Goal: Information Seeking & Learning: Learn about a topic

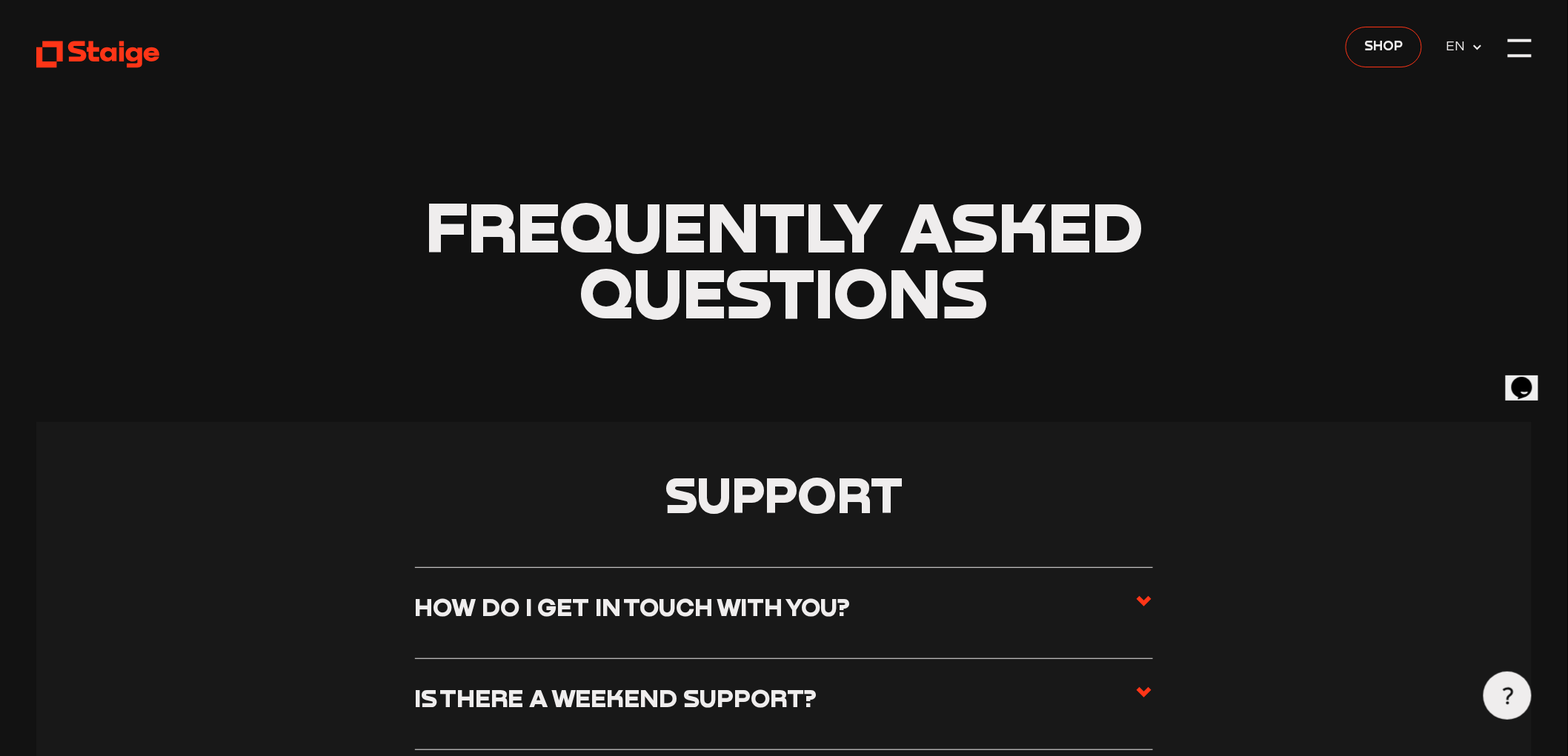
click at [1467, 47] on span "EN" at bounding box center [1458, 46] width 26 height 21
click at [1467, 63] on span "DE" at bounding box center [1458, 71] width 26 height 22
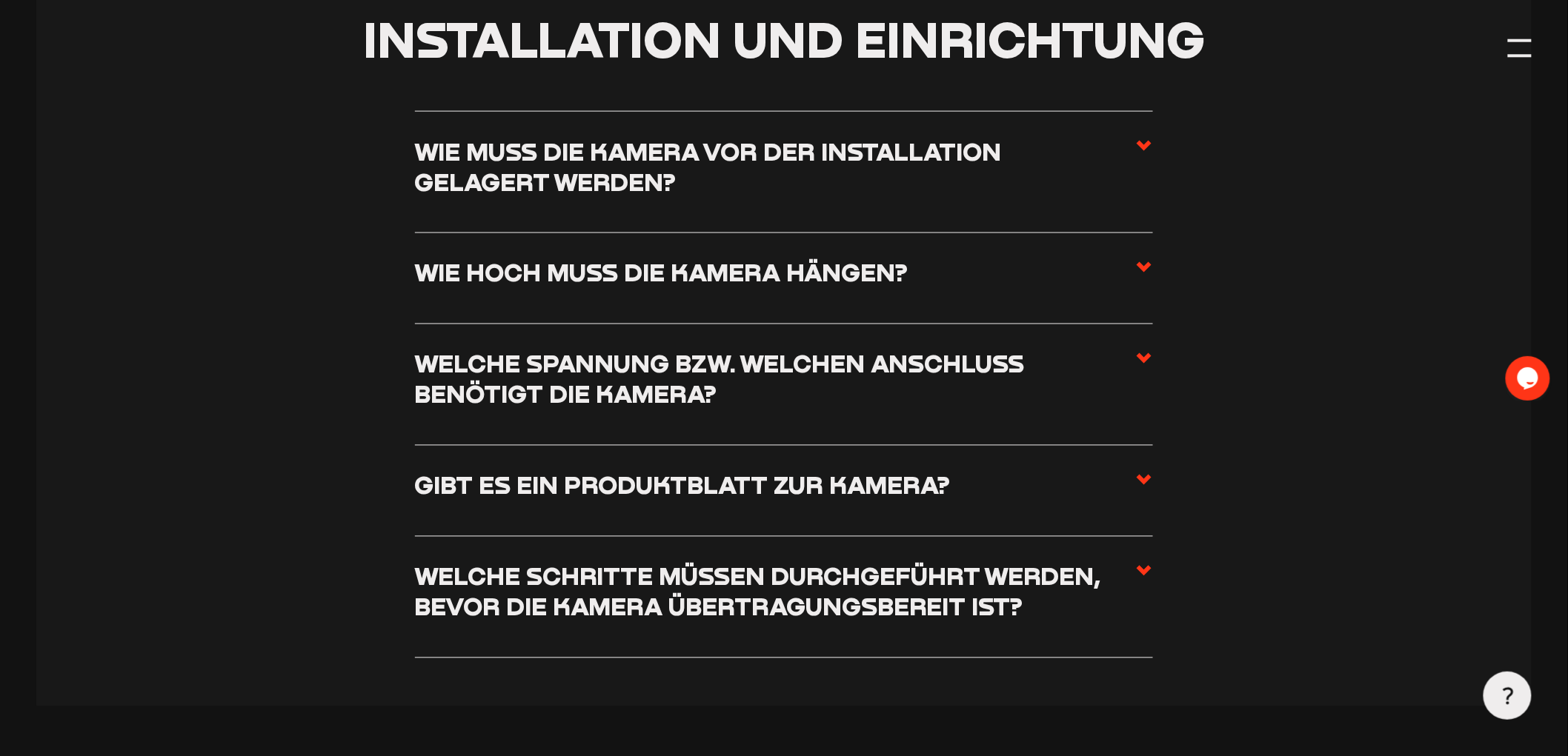
scroll to position [905, 0]
click at [1136, 358] on icon at bounding box center [1144, 357] width 18 height 18
click at [0, 0] on input "Welche Spannung bzw. welchen Anschluss benötigt die Kamera?" at bounding box center [0, 0] width 0 height 0
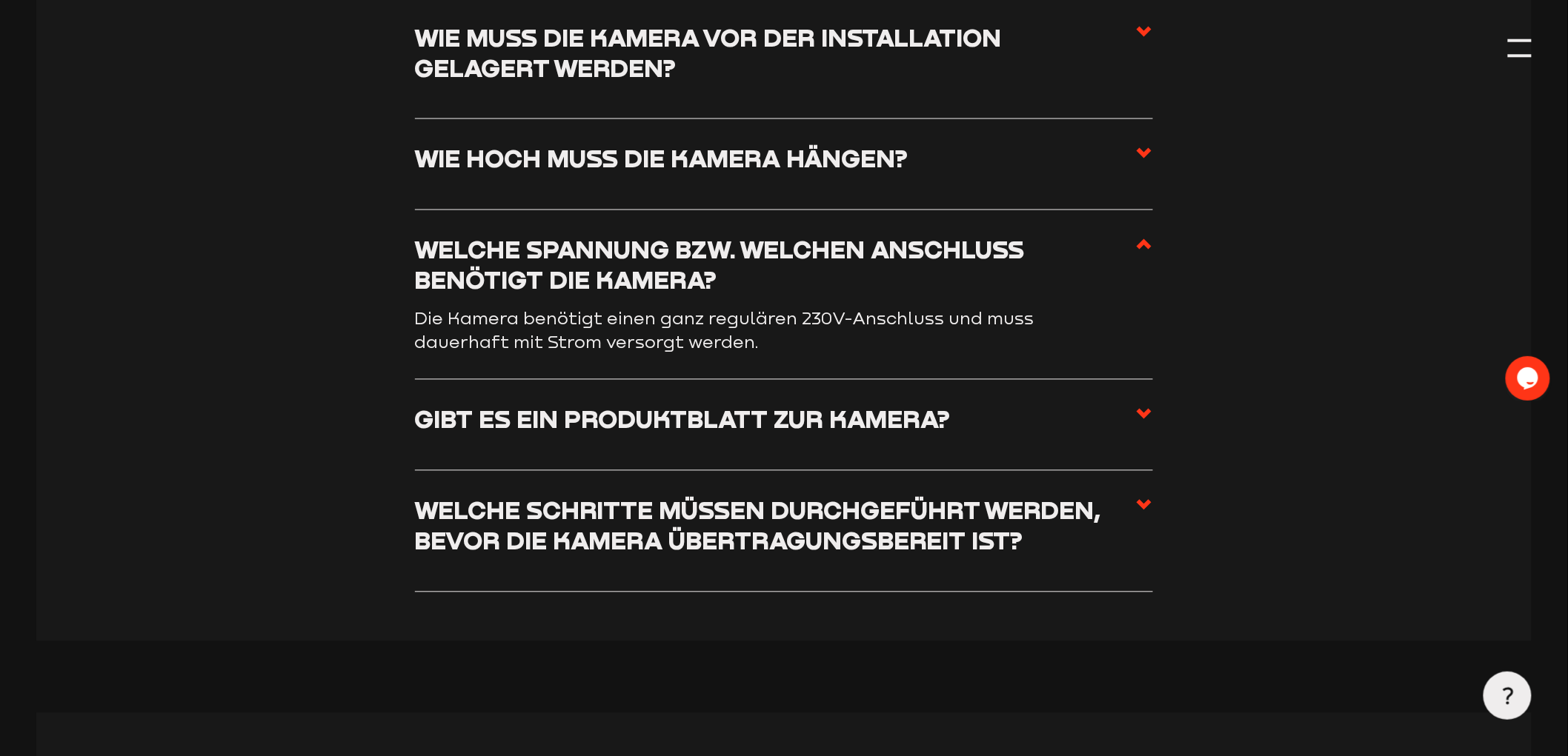
scroll to position [1070, 0]
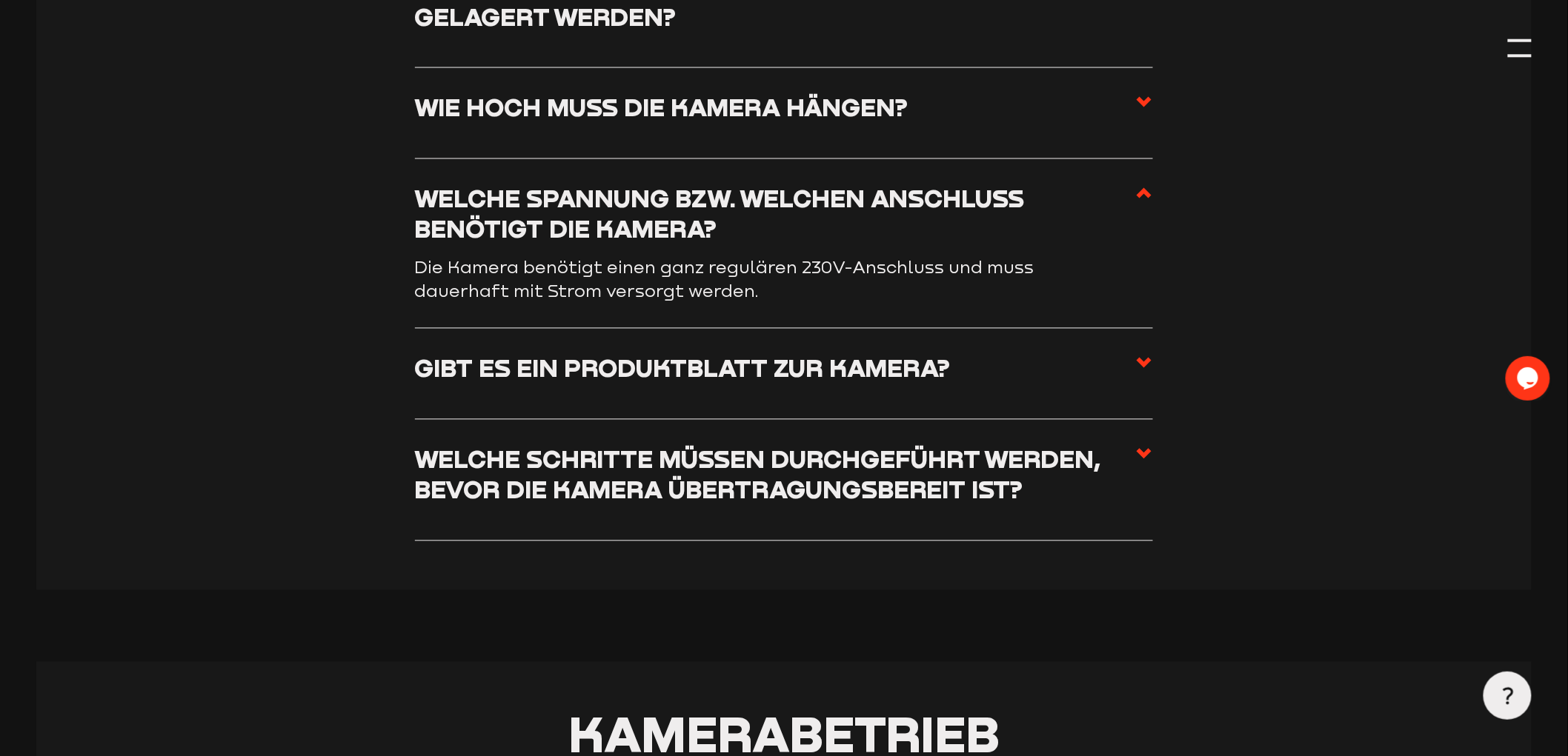
click at [1146, 454] on icon at bounding box center [1144, 454] width 18 height 18
click at [0, 0] on input "Welche Schritte müssen durchgeführt werden, bevor die Kamera übertragungsbereit…" at bounding box center [0, 0] width 0 height 0
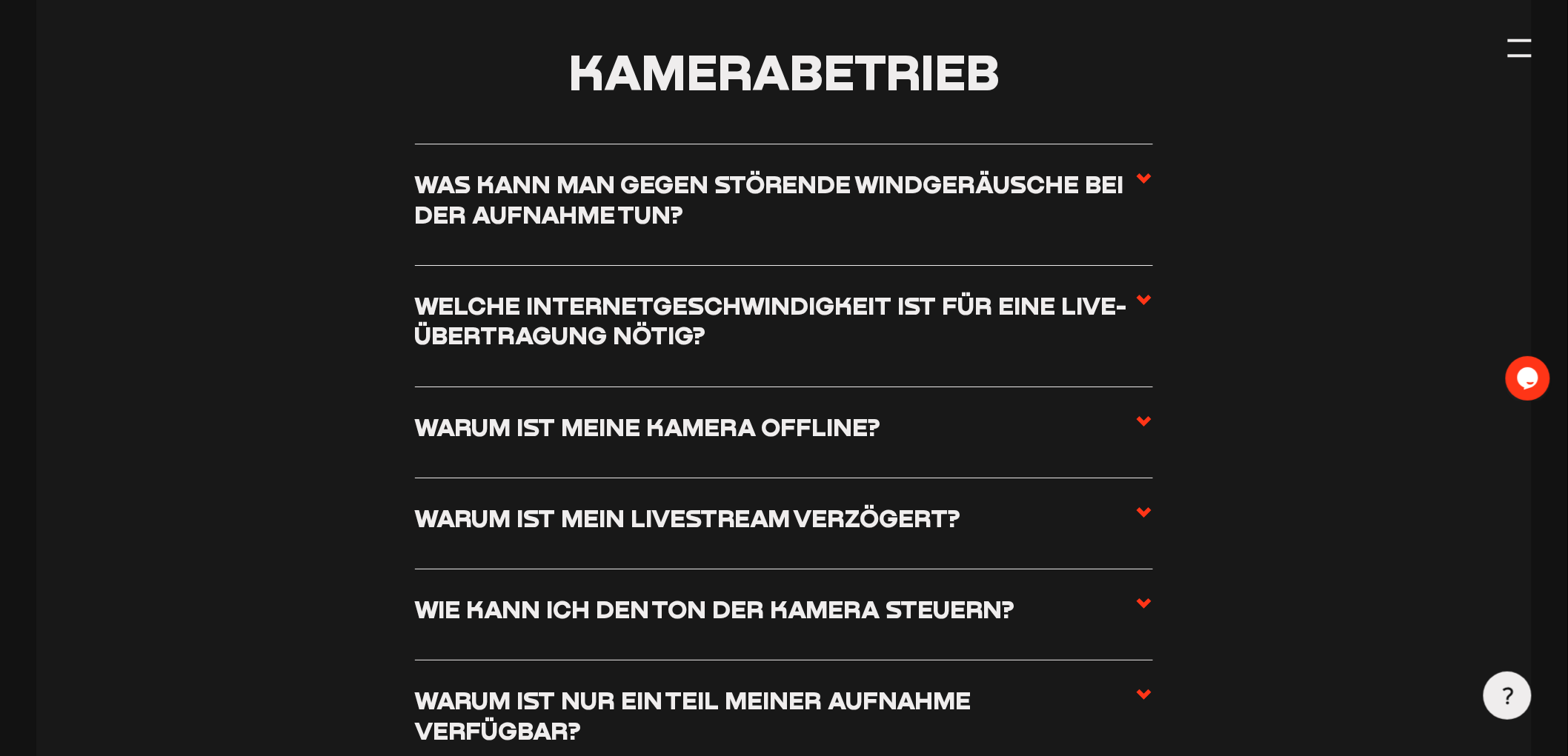
scroll to position [2057, 0]
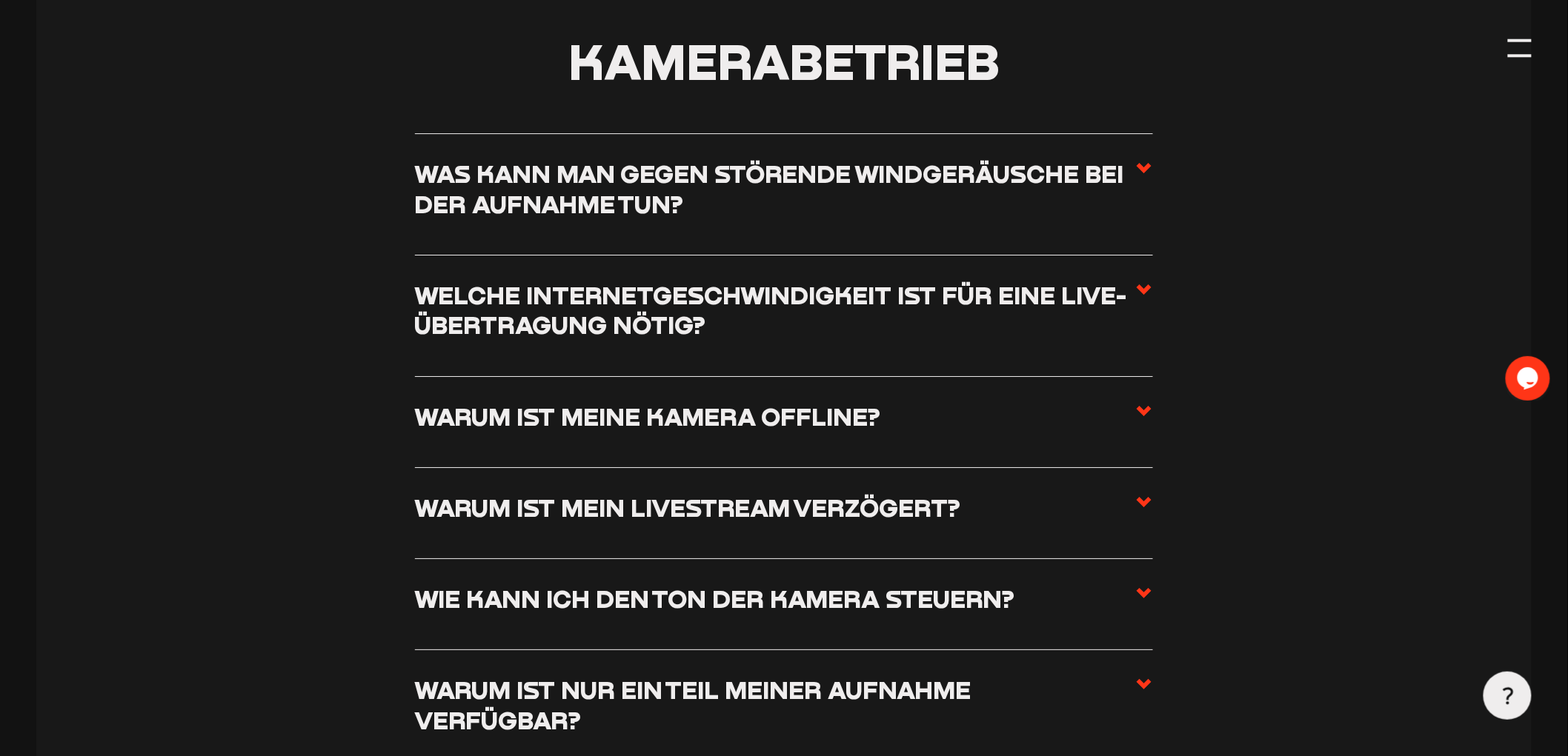
click at [1142, 295] on use at bounding box center [1145, 289] width 15 height 10
click at [0, 0] on input "Welche Internetgeschwindigkeit ist für eine Live-Übertragung nötig?" at bounding box center [0, 0] width 0 height 0
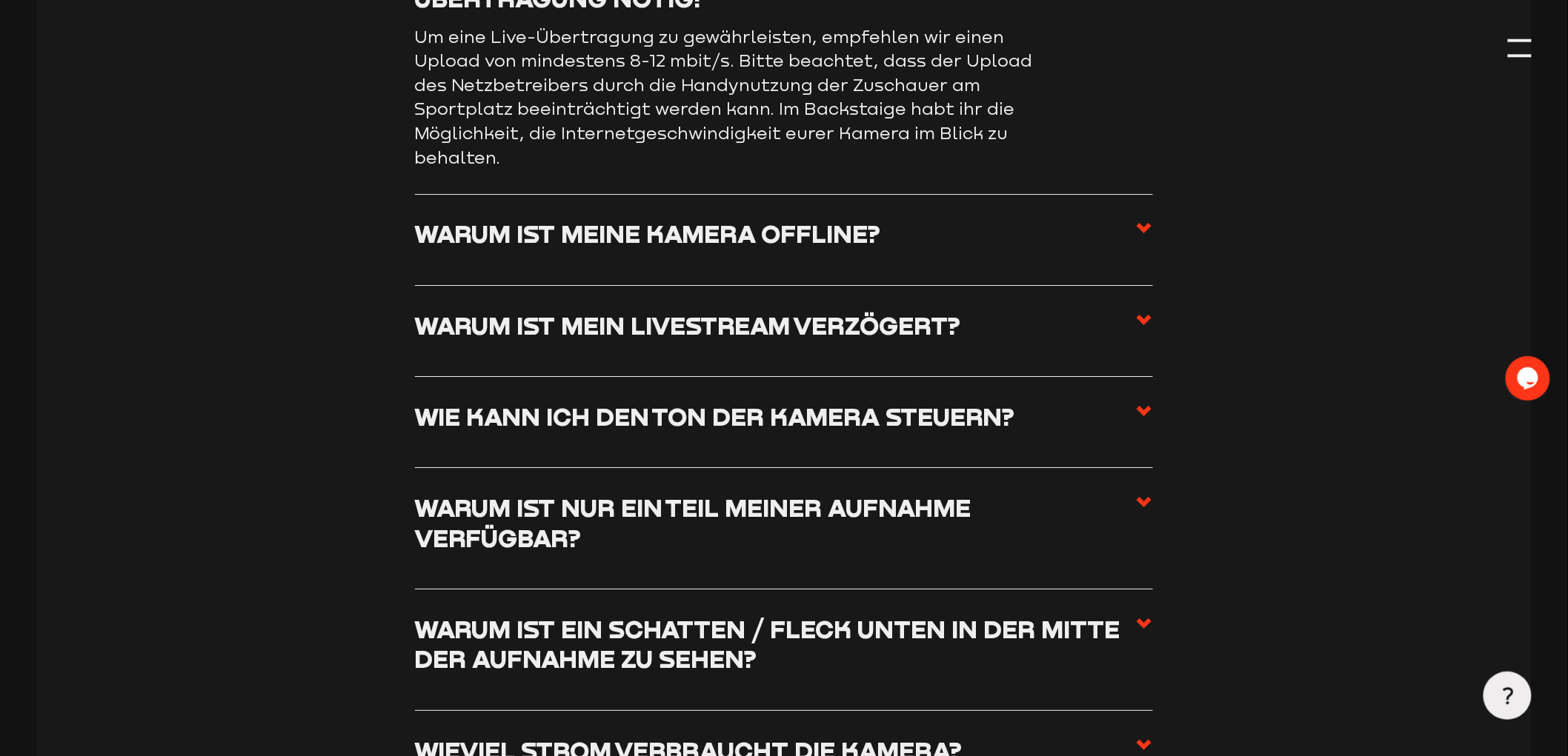
scroll to position [2024, 0]
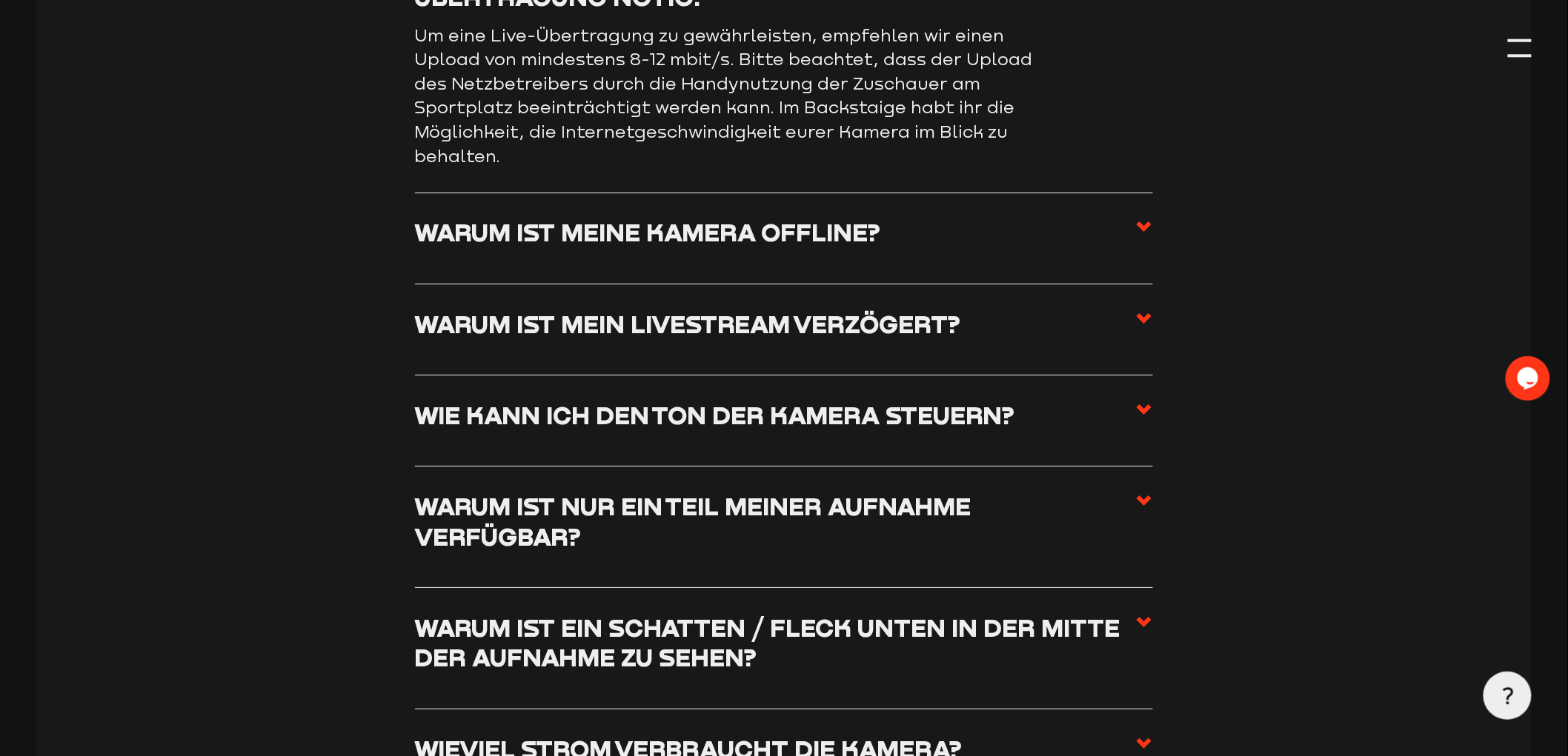
click at [1138, 232] on use at bounding box center [1145, 226] width 15 height 10
click at [0, 0] on input "Warum ist meine Kamera offline?" at bounding box center [0, 0] width 0 height 0
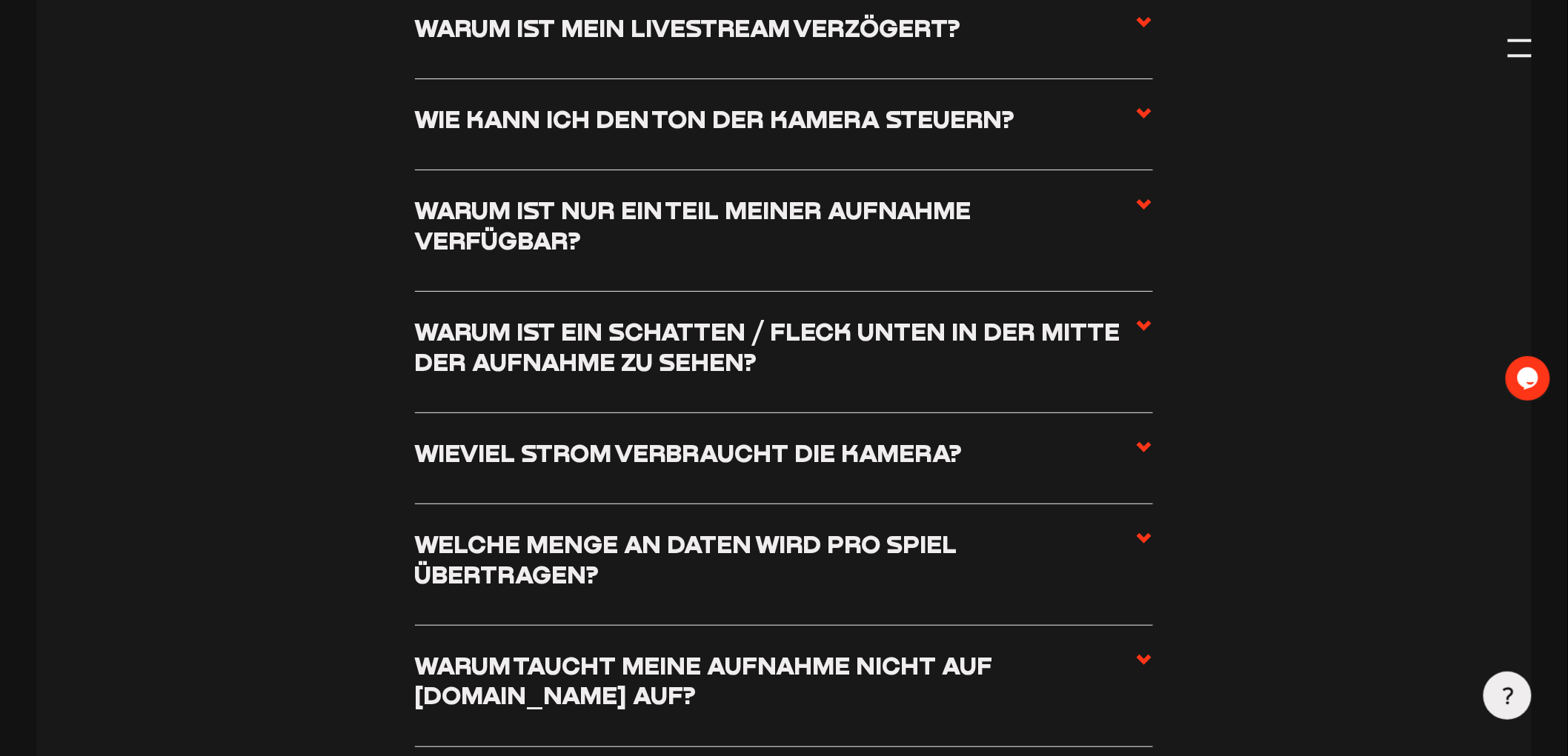
scroll to position [2435, 0]
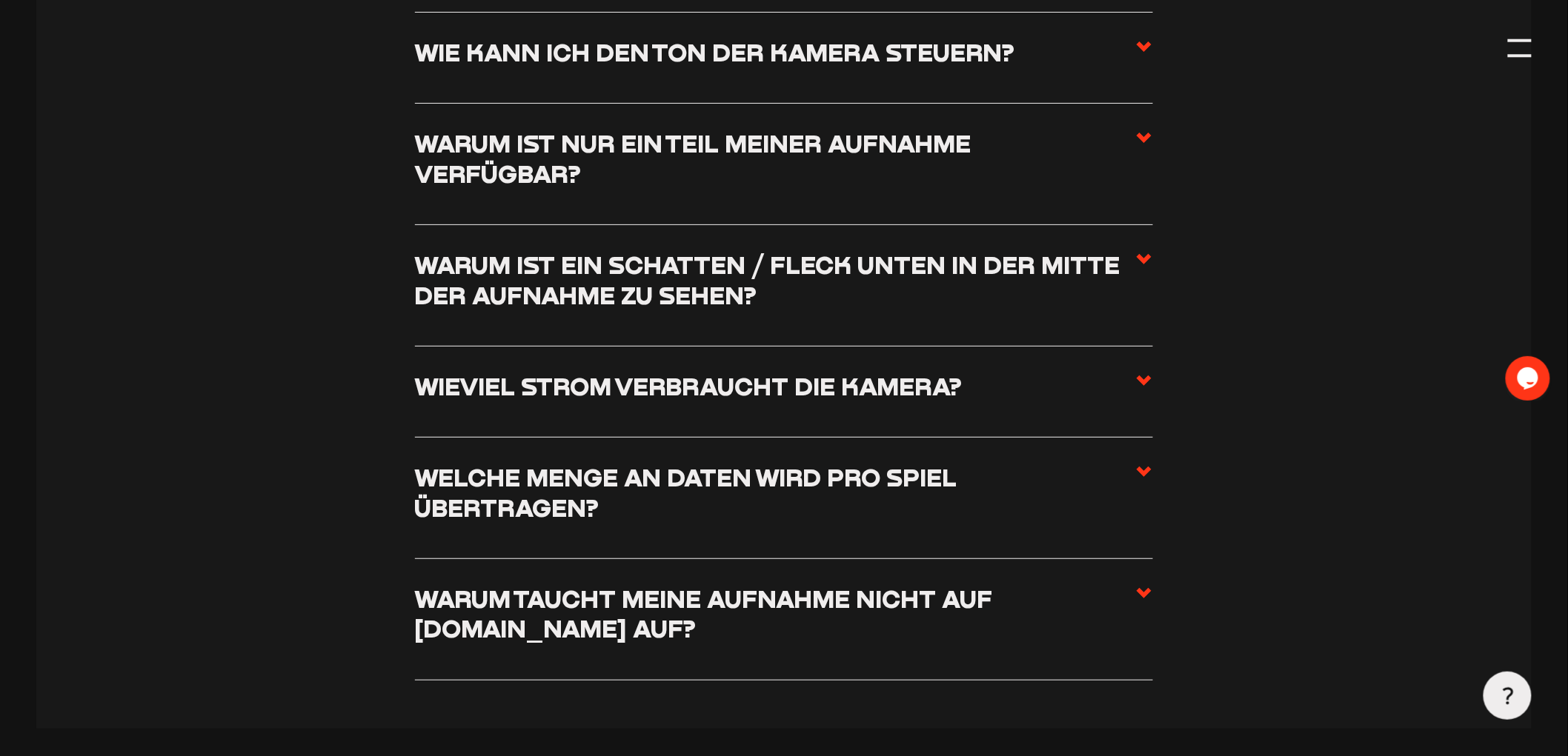
click at [1132, 413] on label "Wieviel Strom verbraucht die Kamera?" at bounding box center [784, 392] width 739 height 43
click at [0, 0] on input "Wieviel Strom verbraucht die Kamera?" at bounding box center [0, 0] width 0 height 0
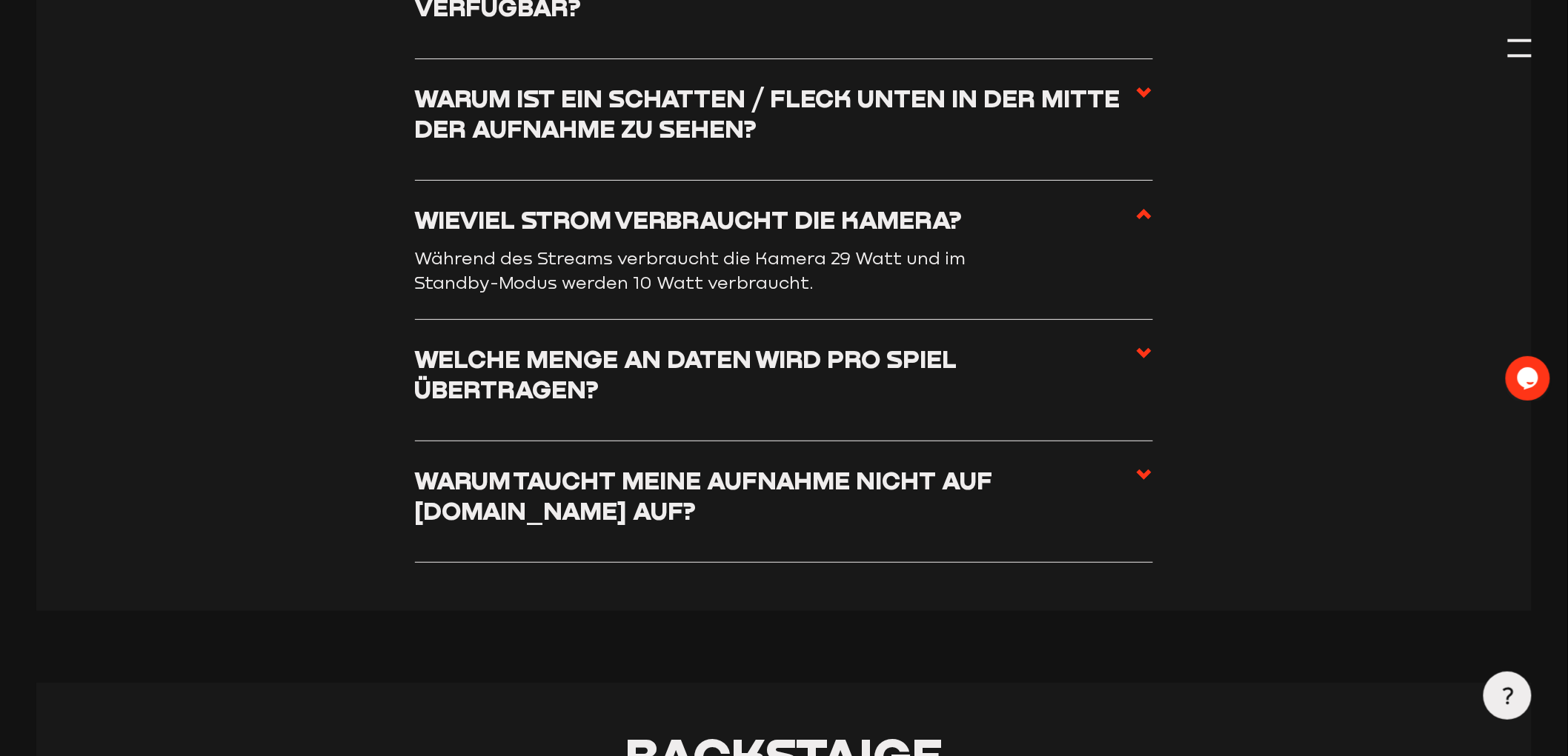
scroll to position [2464, 0]
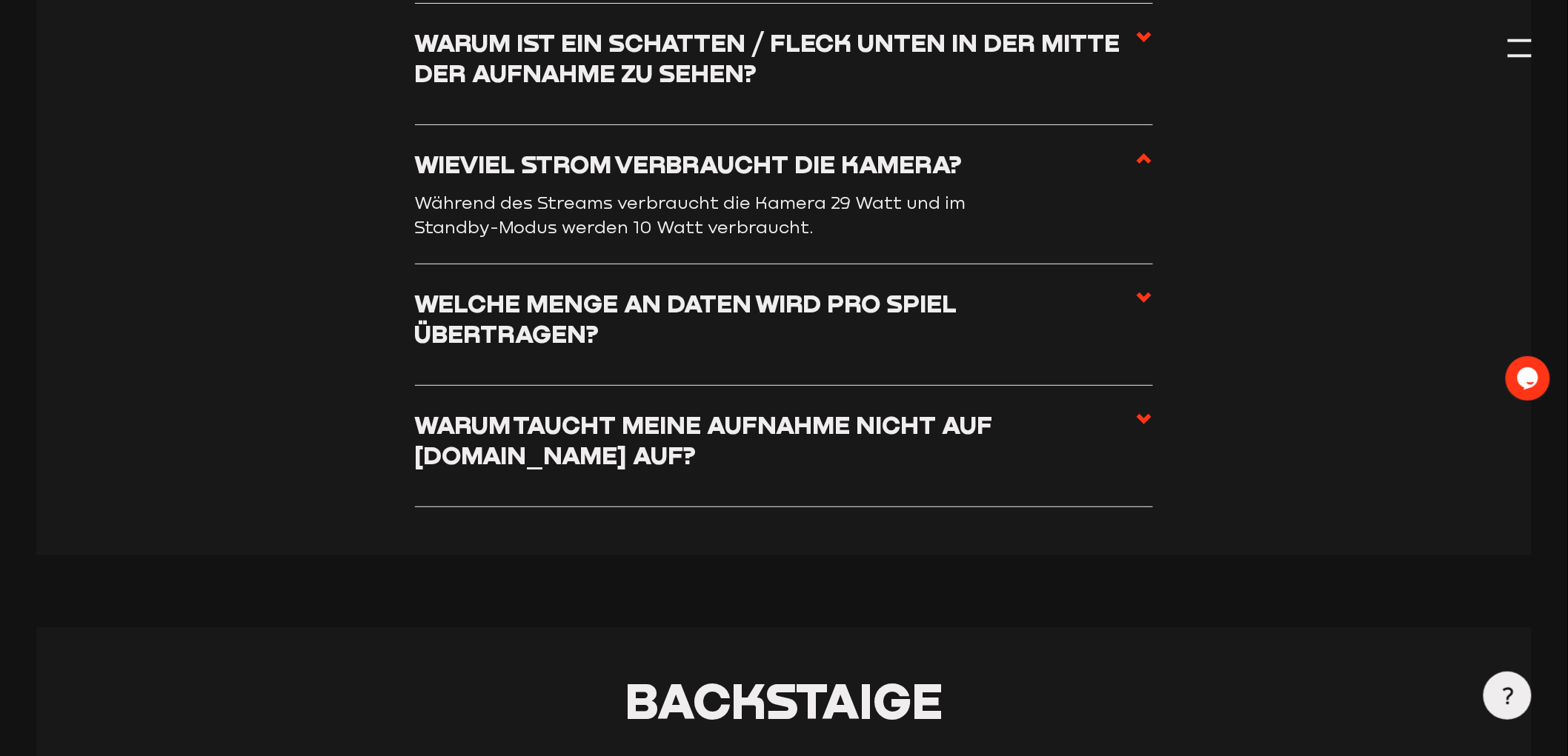
click at [1123, 307] on h3 "Welche Menge an Daten wird pro Spiel übertragen?" at bounding box center [775, 318] width 721 height 60
click at [0, 0] on input "Welche Menge an Daten wird pro Spiel übertragen?" at bounding box center [0, 0] width 0 height 0
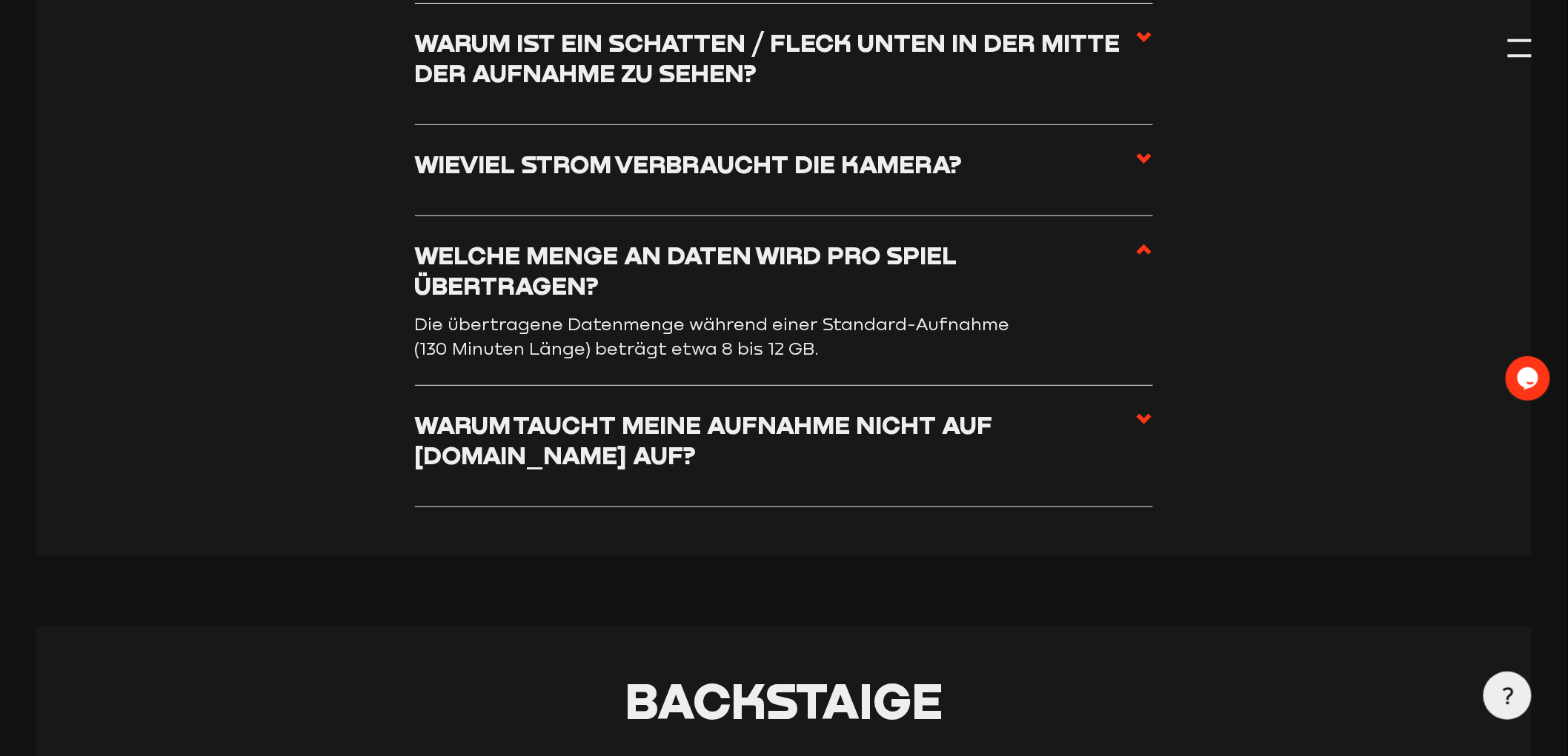
click at [952, 443] on h3 "Warum taucht meine Aufnahme nicht auf staige.tv auf?" at bounding box center [775, 440] width 721 height 60
click at [0, 0] on input "Warum taucht meine Aufnahme nicht auf staige.tv auf?" at bounding box center [0, 0] width 0 height 0
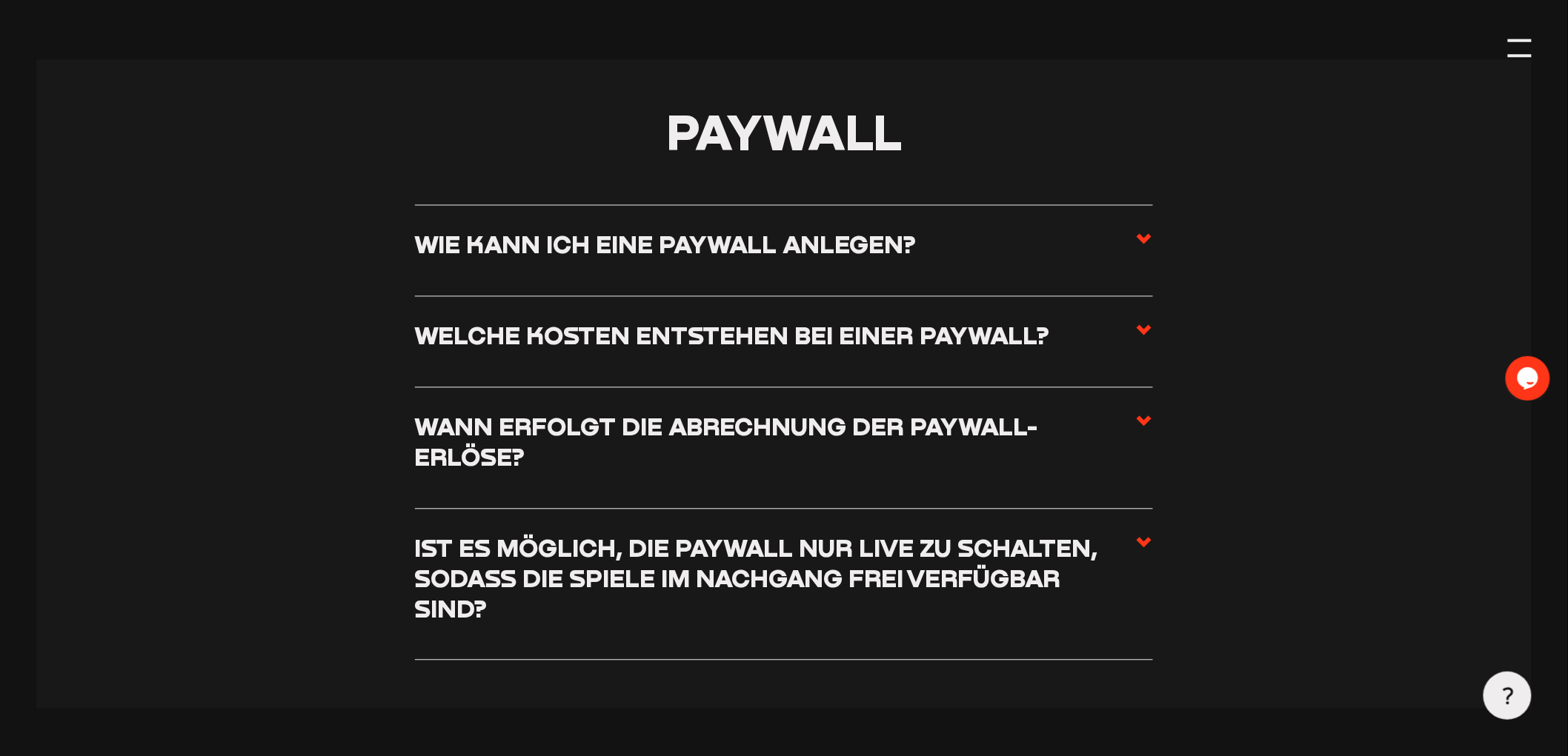
scroll to position [5839, 0]
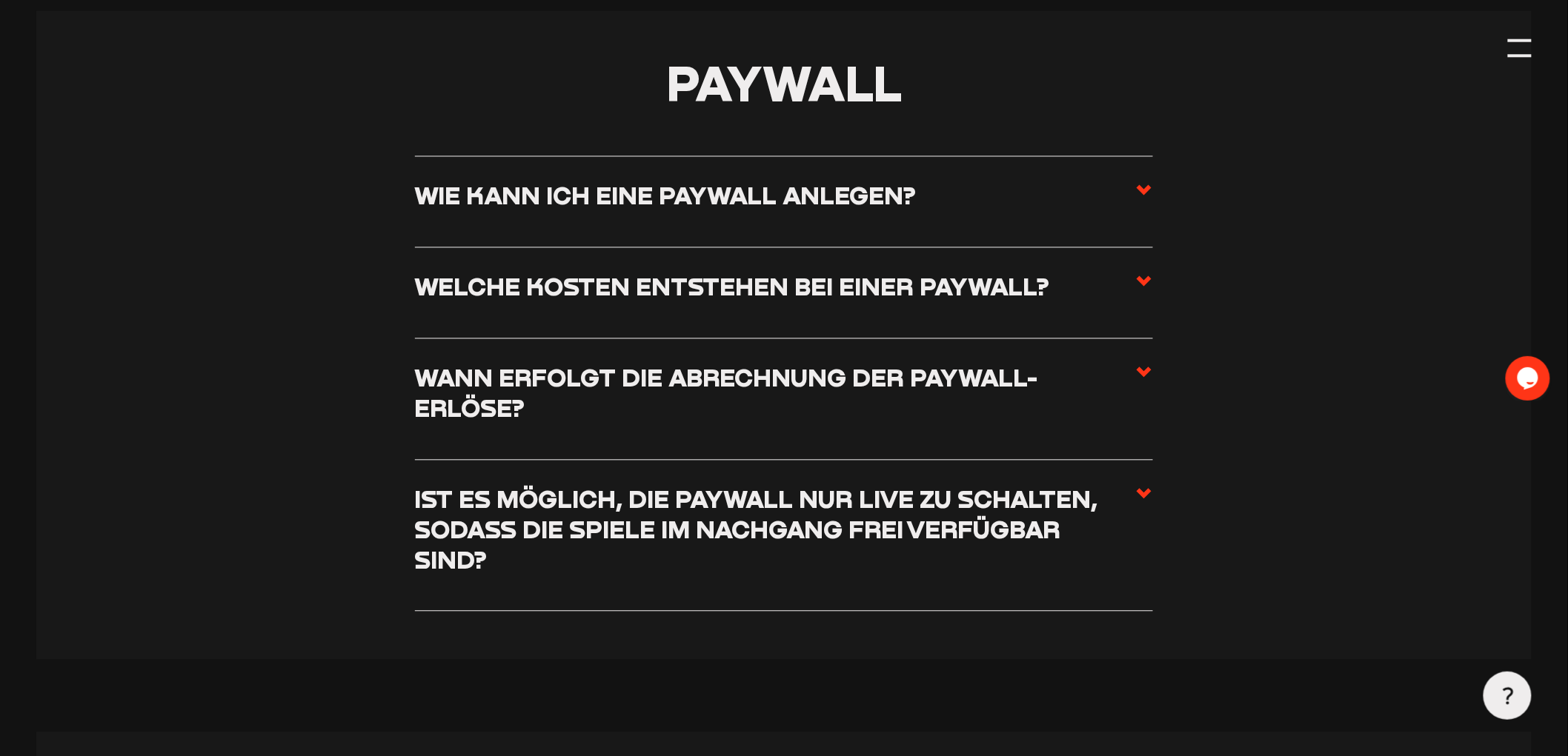
click at [1128, 304] on label "Welche Kosten entstehen bei einer Paywall?" at bounding box center [784, 293] width 739 height 43
click at [0, 0] on input "Welche Kosten entstehen bei einer Paywall?" at bounding box center [0, 0] width 0 height 0
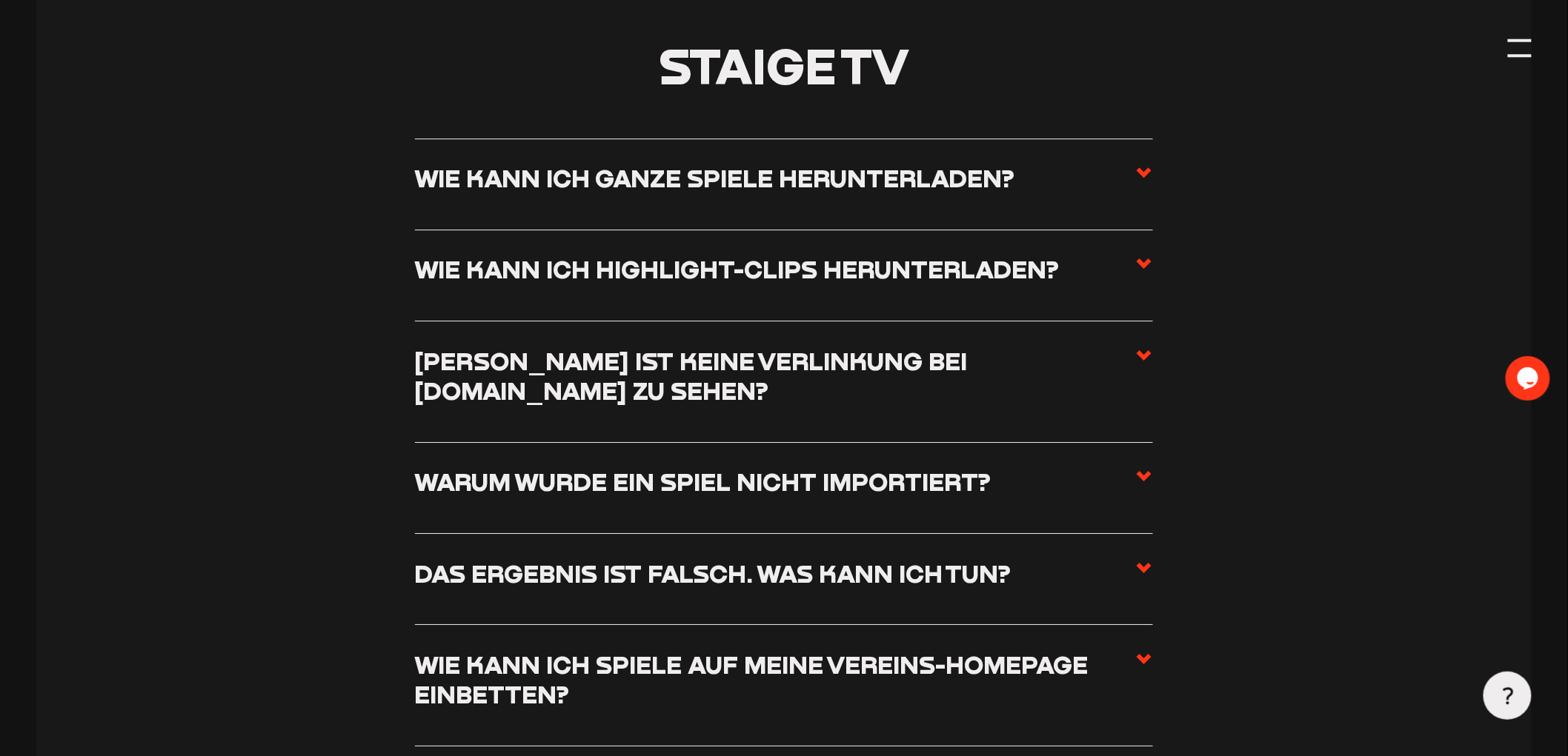
scroll to position [6575, 0]
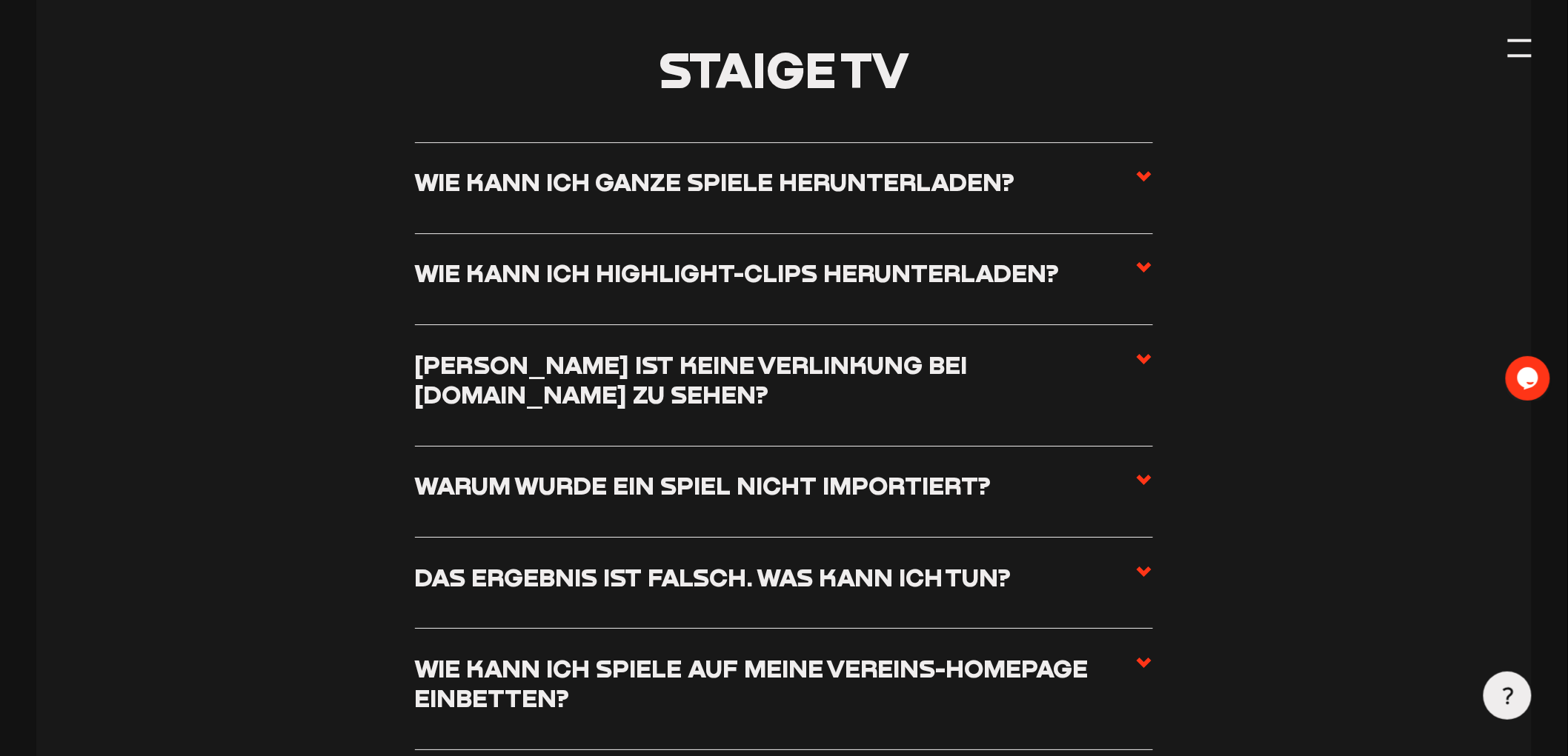
click at [1117, 197] on label "Wie kann ich ganze Spiele herunterladen?" at bounding box center [784, 187] width 739 height 43
click at [0, 0] on input "Wie kann ich ganze Spiele herunterladen?" at bounding box center [0, 0] width 0 height 0
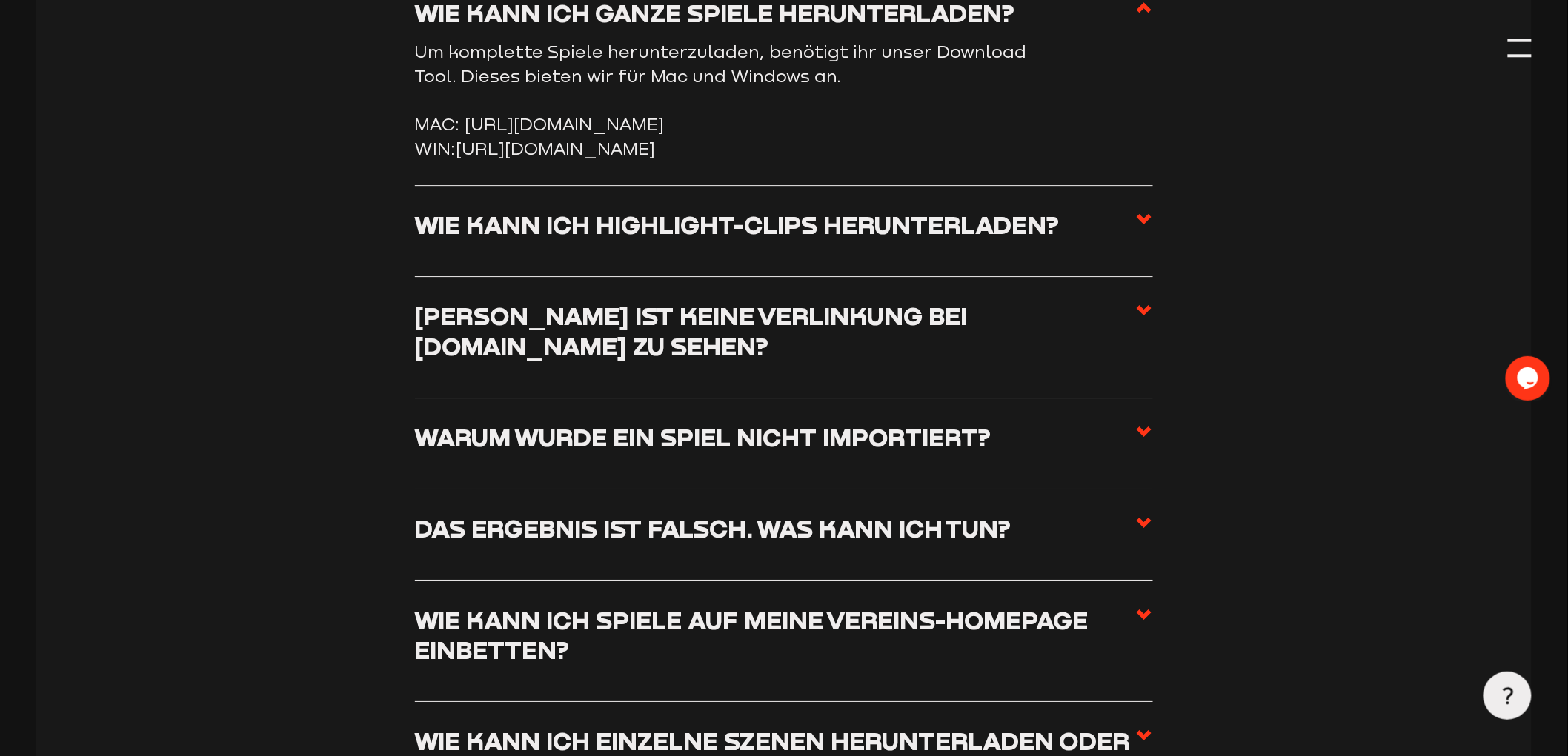
scroll to position [6405, 0]
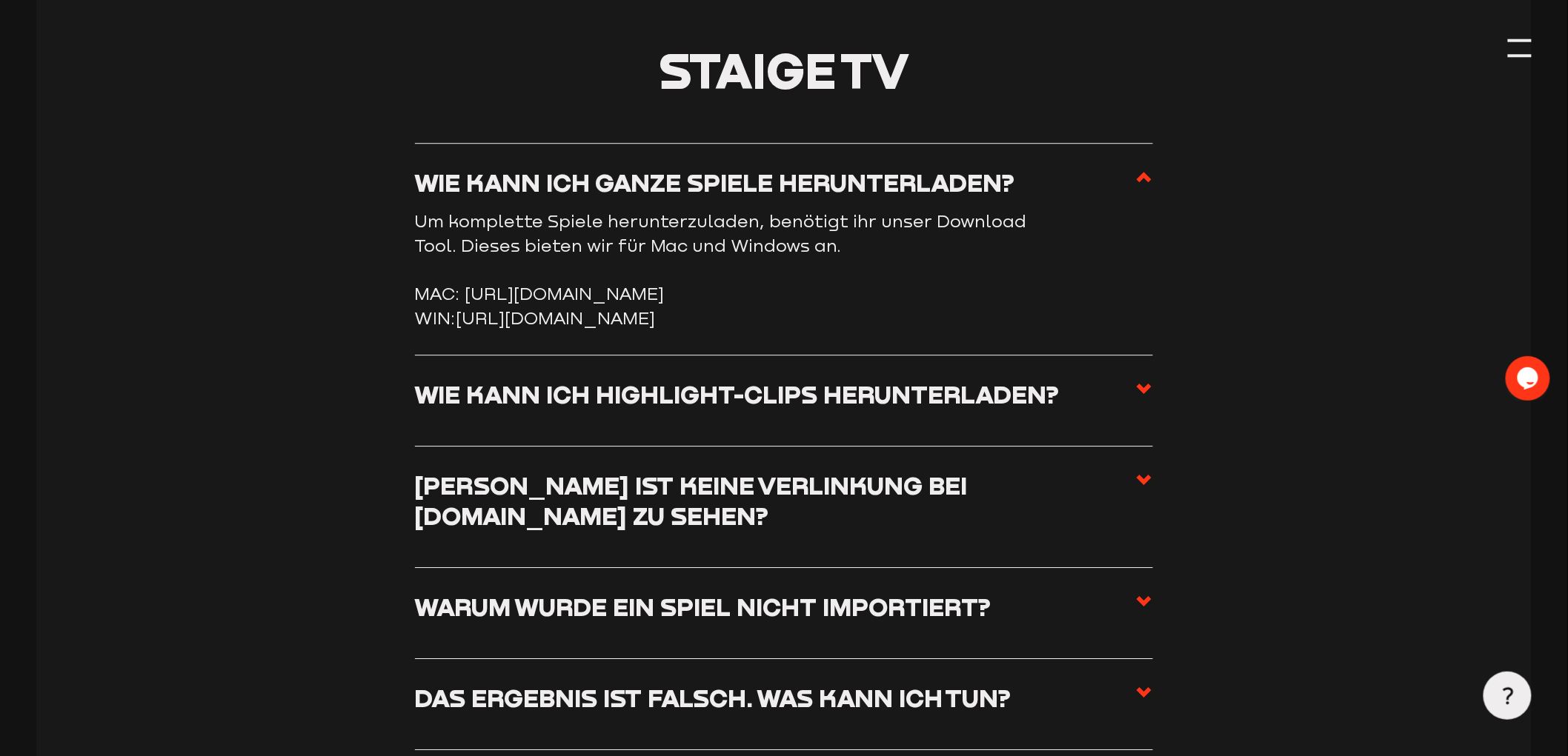
drag, startPoint x: 420, startPoint y: 359, endPoint x: 1203, endPoint y: 361, distance: 783.0
click at [1203, 361] on section "Staige TV Wie kann ich ganze Spiele herunterladen? Um komplette Spiele herunter…" at bounding box center [784, 627] width 1495 height 1257
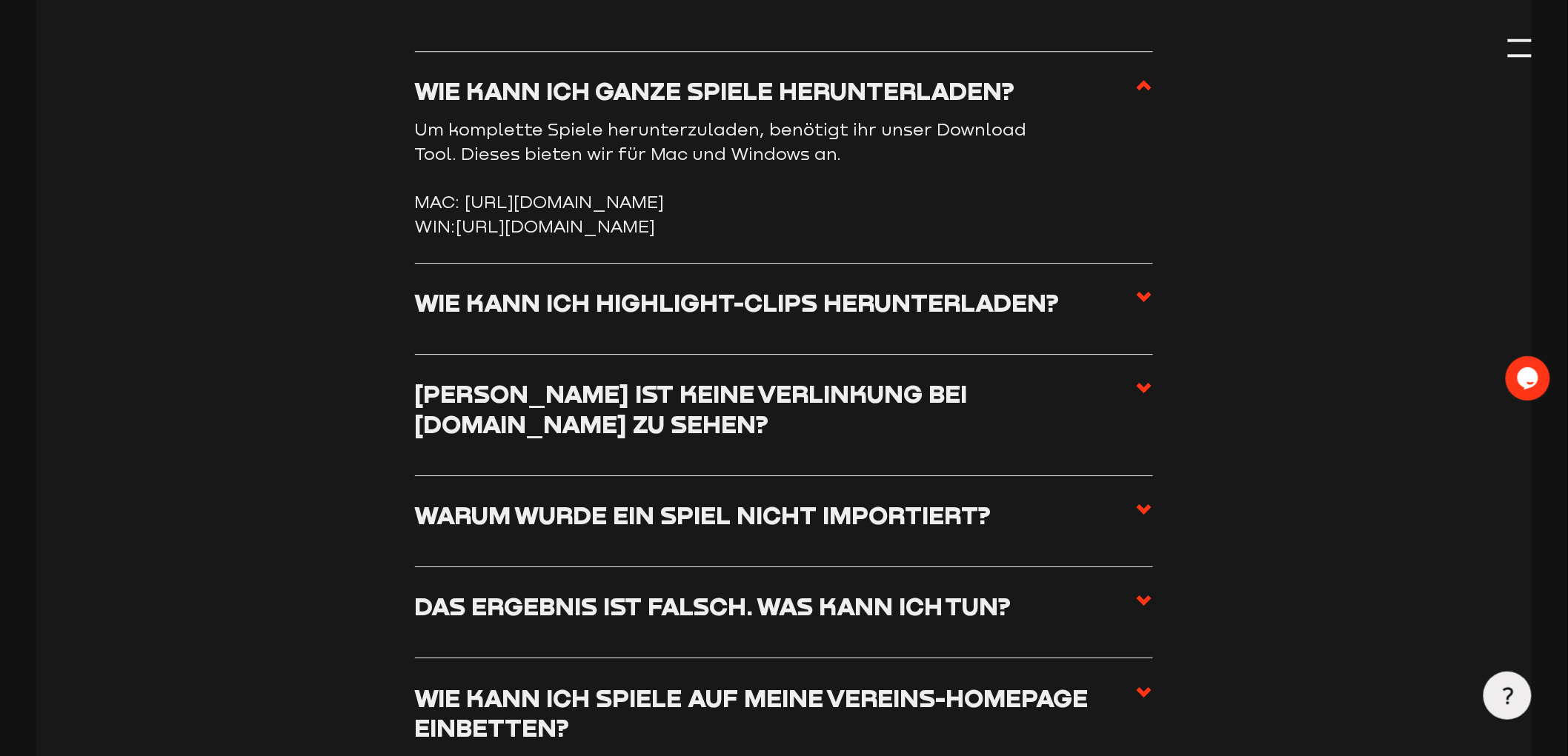
scroll to position [6570, 0]
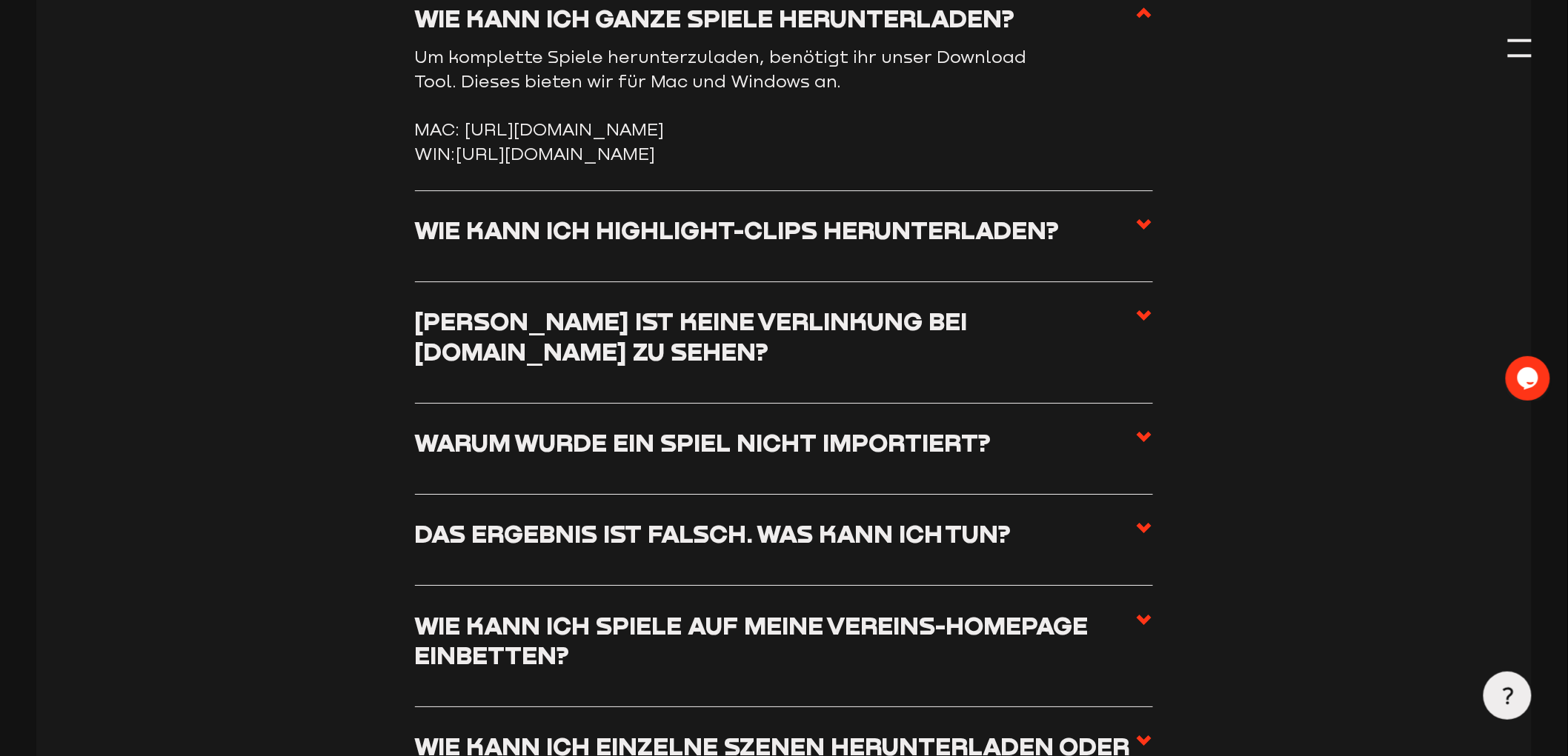
click at [1149, 320] on use at bounding box center [1145, 315] width 15 height 10
click at [0, 0] on input "Wieso ist keine Verlinkung bei fussball.de zu sehen?" at bounding box center [0, 0] width 0 height 0
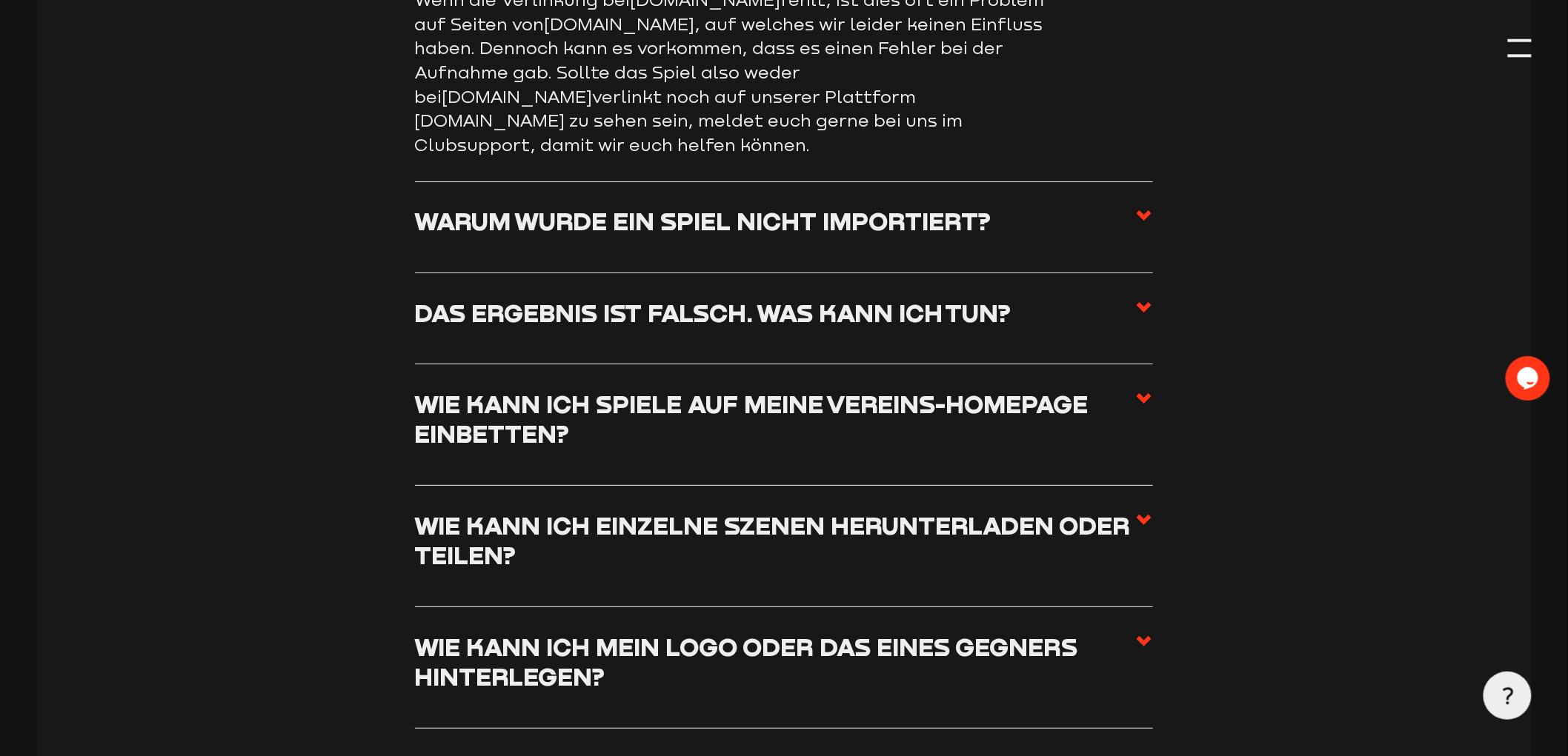
scroll to position [6899, 0]
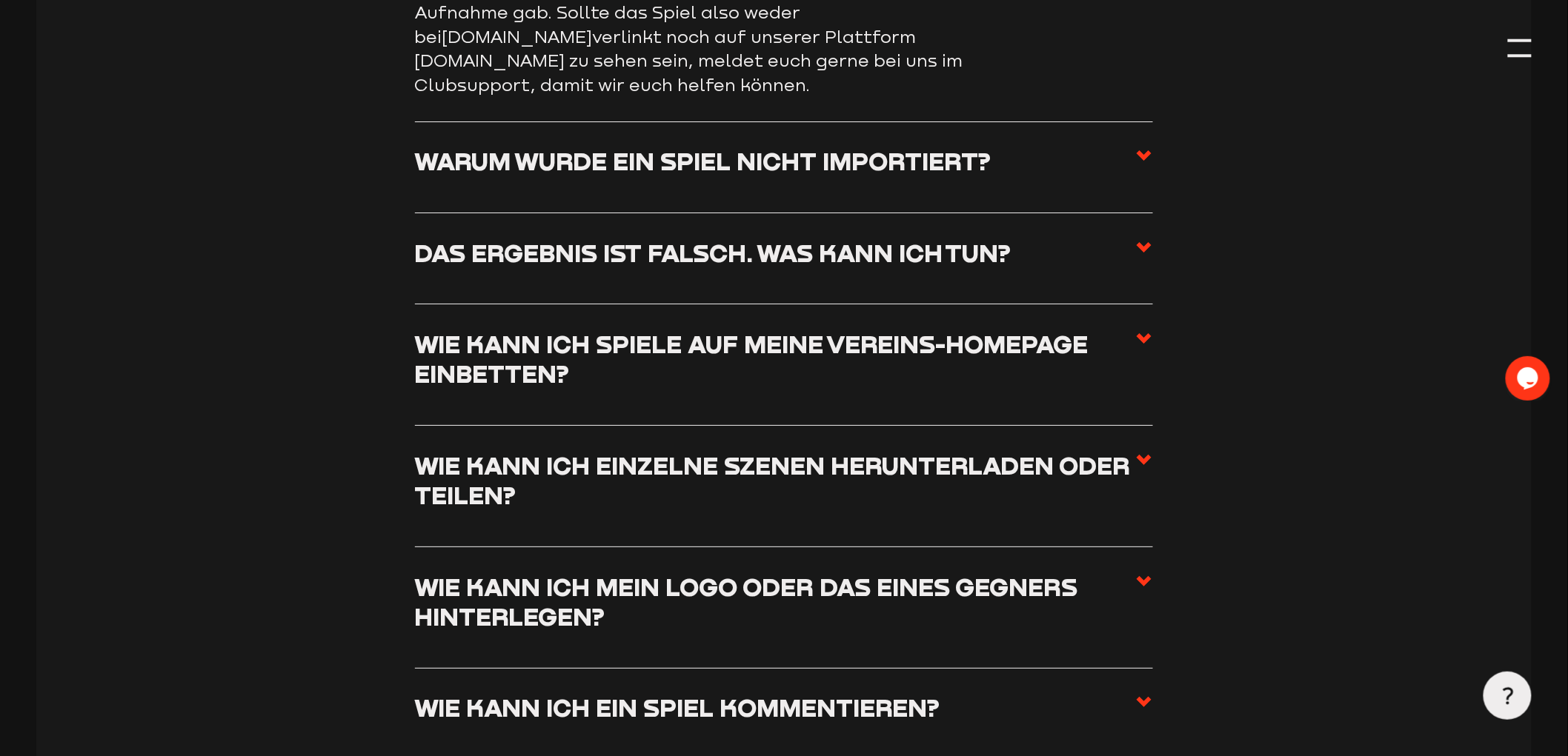
click at [1143, 337] on use at bounding box center [1145, 338] width 15 height 10
click at [0, 0] on input "Wie kann ich Spiele auf meine Vereins-Homepage einbetten?" at bounding box center [0, 0] width 0 height 0
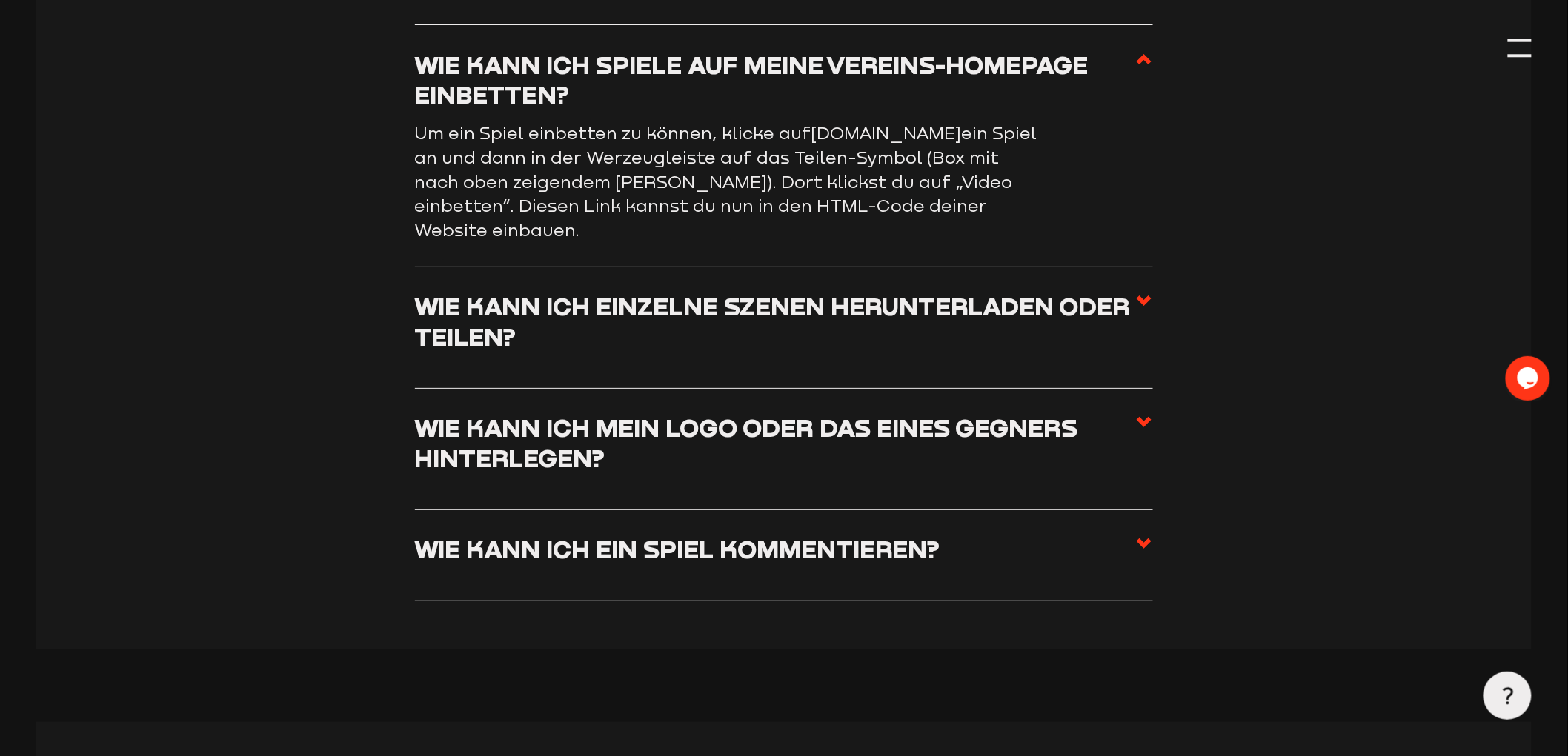
scroll to position [7064, 0]
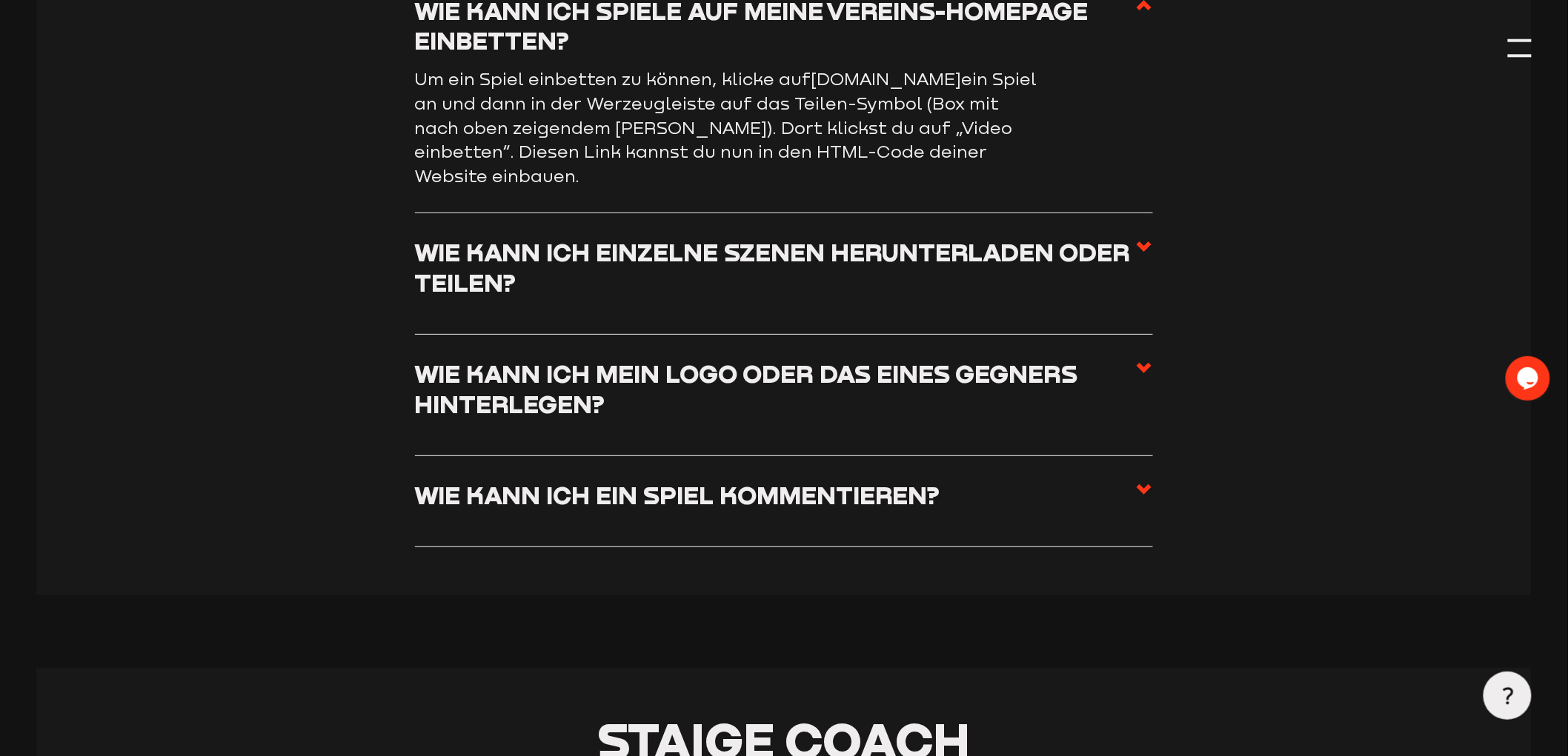
click at [1142, 373] on use at bounding box center [1145, 368] width 15 height 10
click at [0, 0] on input "Wie kann ich mein Logo oder das eines Gegners hinterlegen?" at bounding box center [0, 0] width 0 height 0
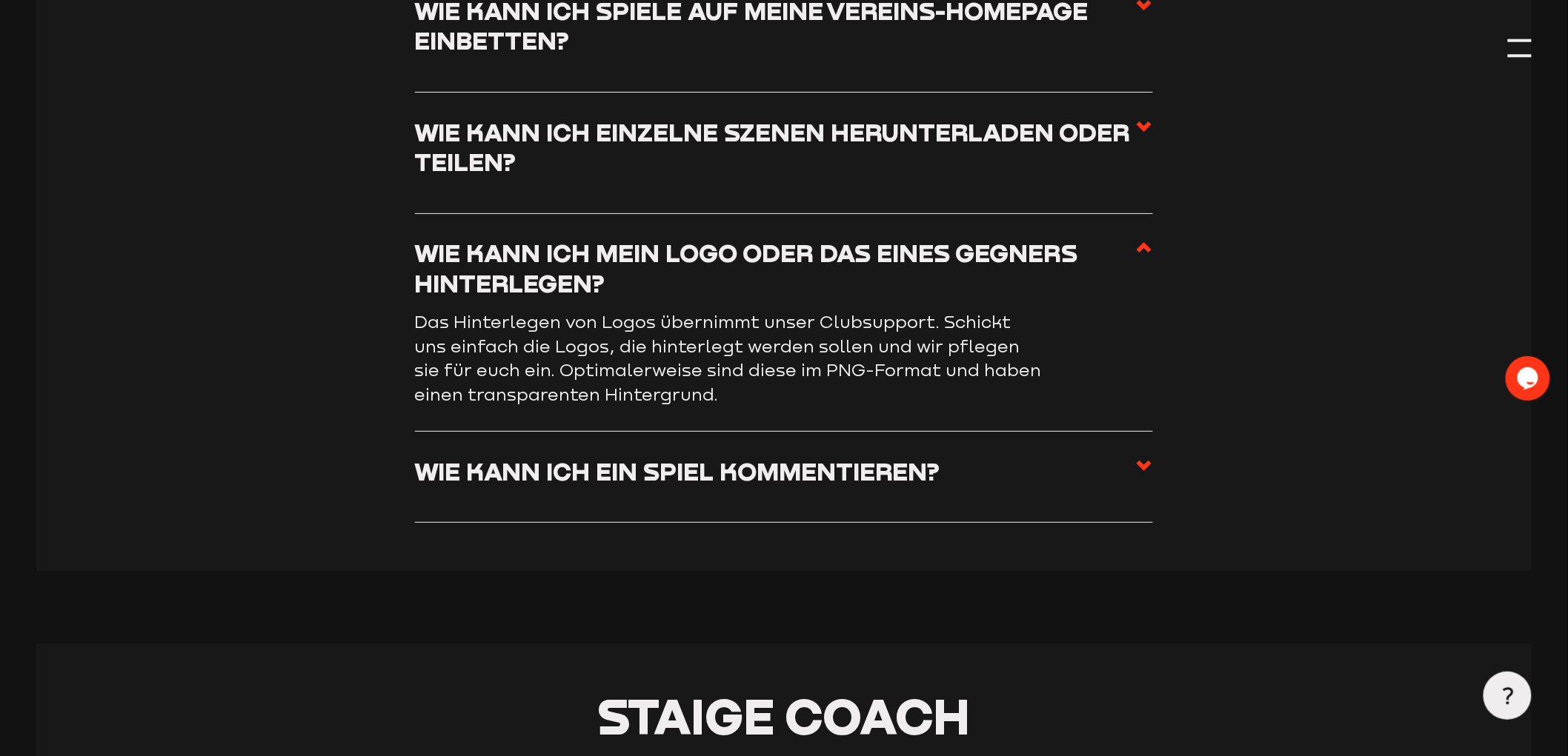
click at [1145, 475] on icon at bounding box center [1144, 466] width 18 height 18
click at [0, 0] on input "Wie kann ich ein Spiel kommentieren?" at bounding box center [0, 0] width 0 height 0
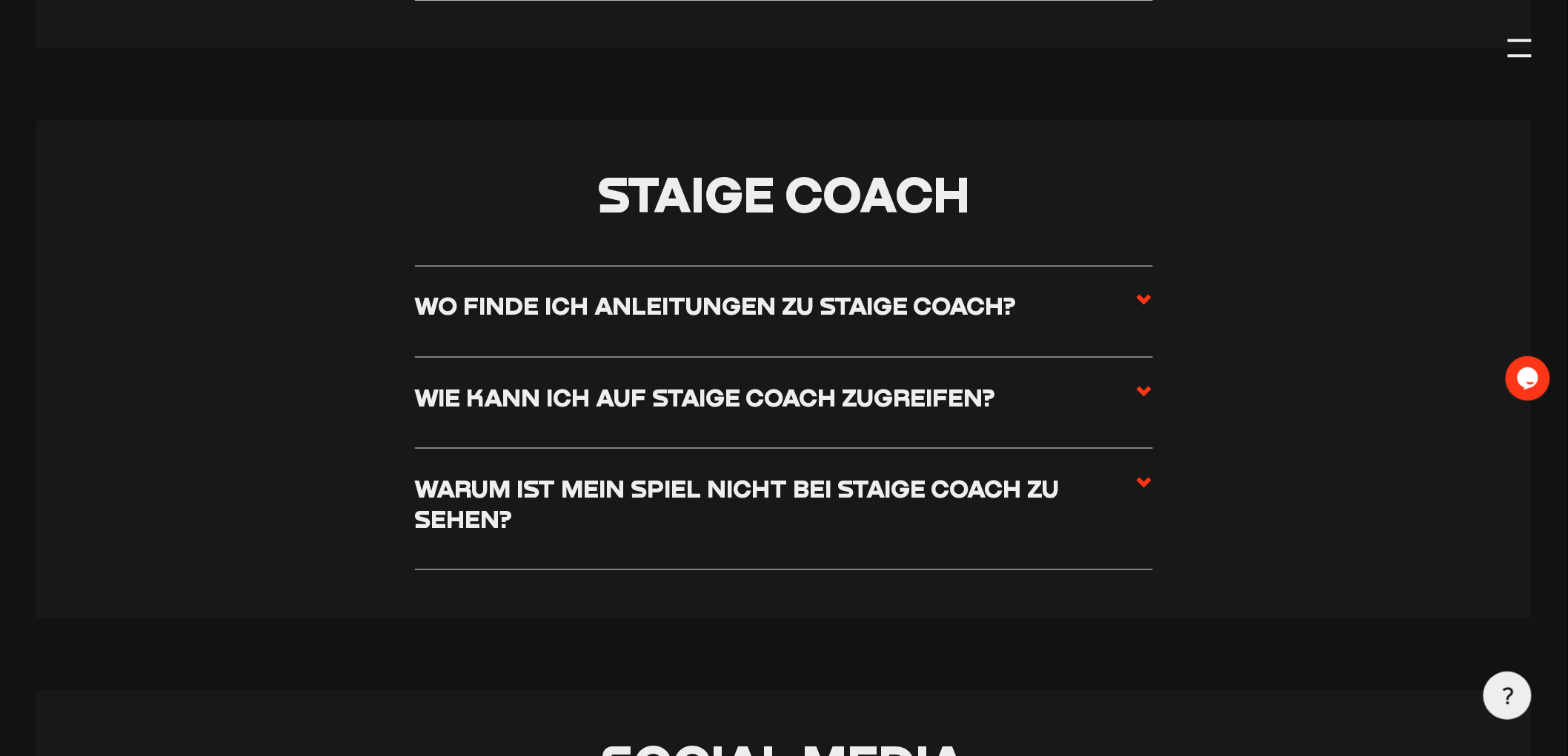
scroll to position [7640, 0]
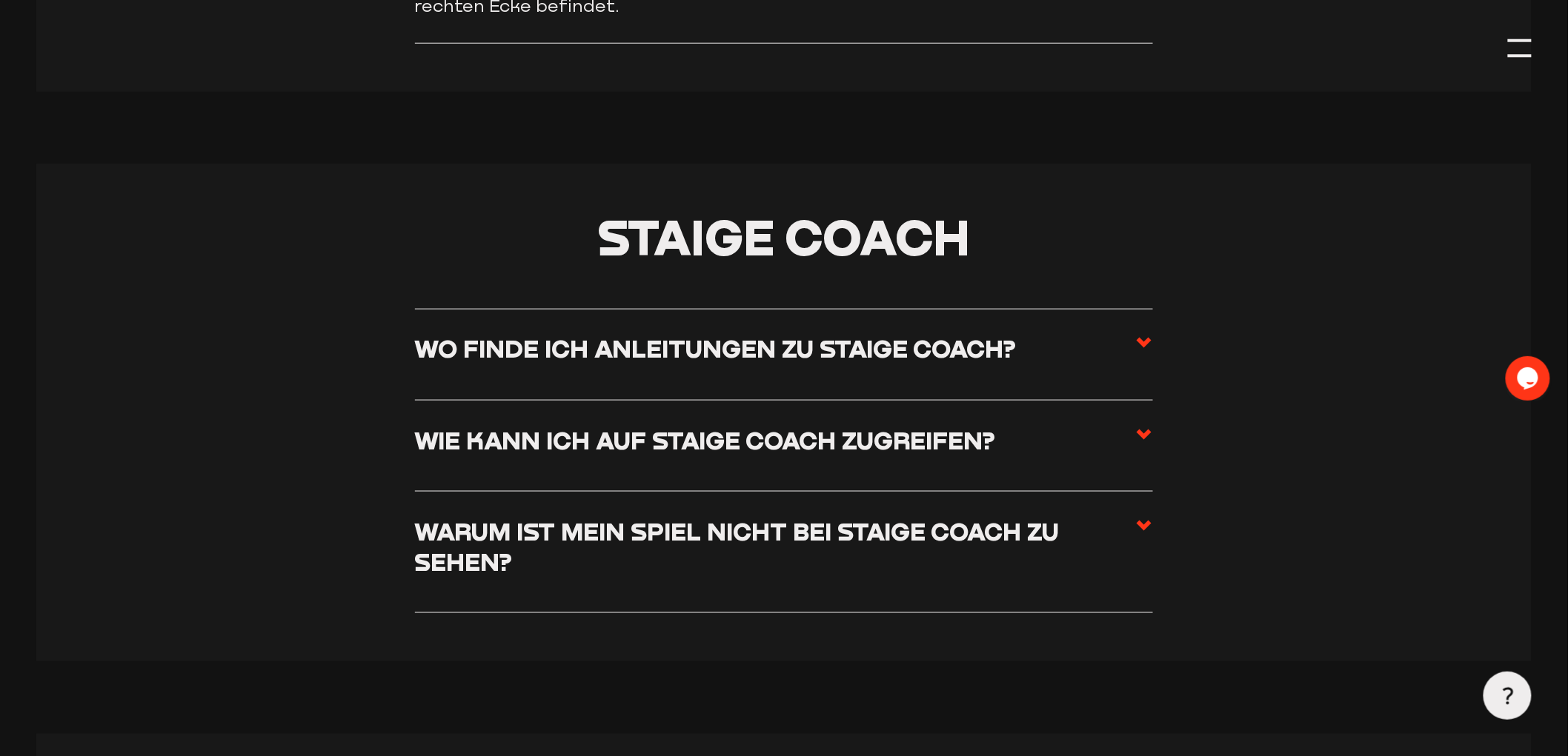
click at [1144, 375] on span at bounding box center [1144, 354] width 18 height 43
click at [0, 0] on input "Wo finde ich Anleitungen zu Staige Coach?" at bounding box center [0, 0] width 0 height 0
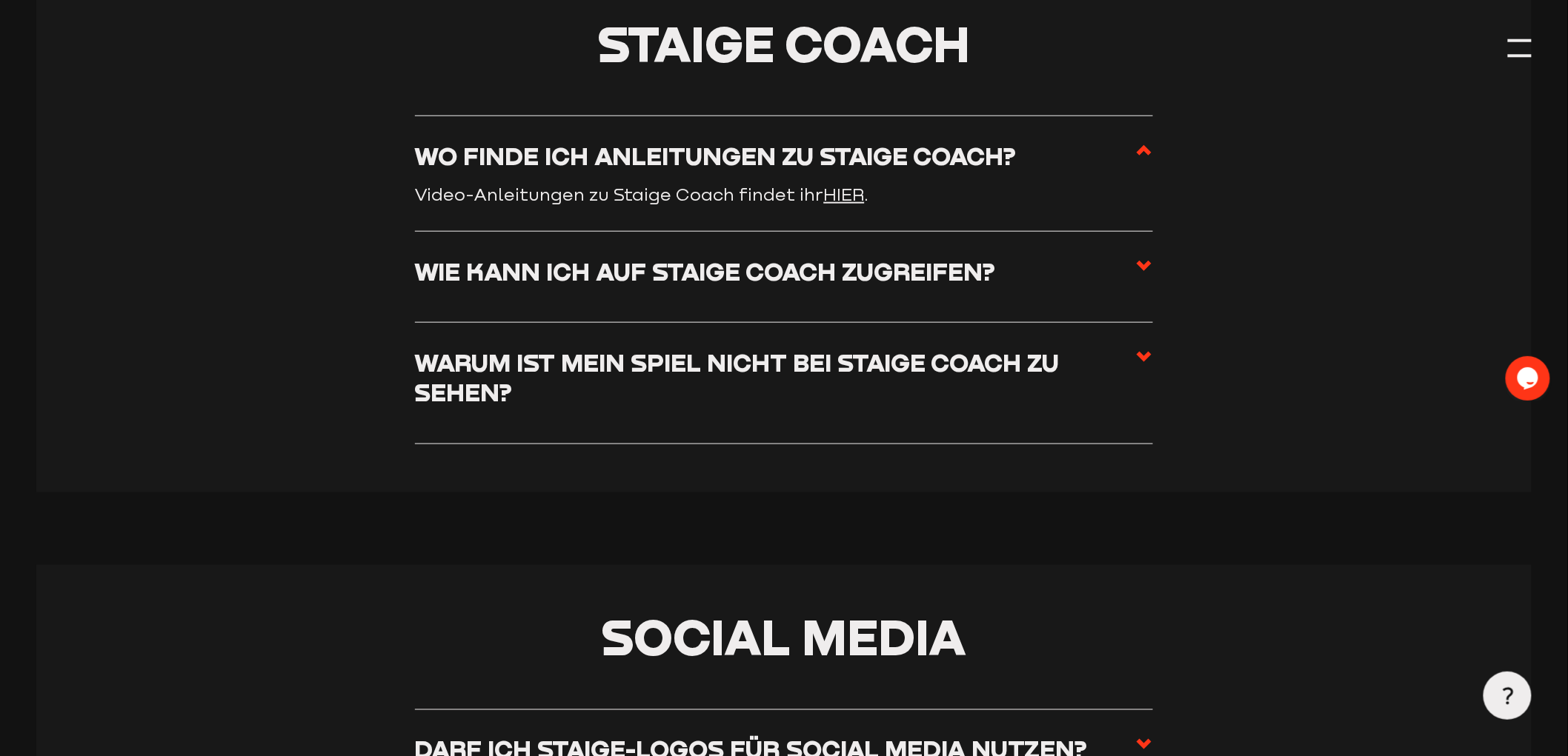
click at [1137, 275] on icon at bounding box center [1144, 266] width 18 height 18
click at [0, 0] on input "Wie kann ich auf Staige Coach zugreifen?" at bounding box center [0, 0] width 0 height 0
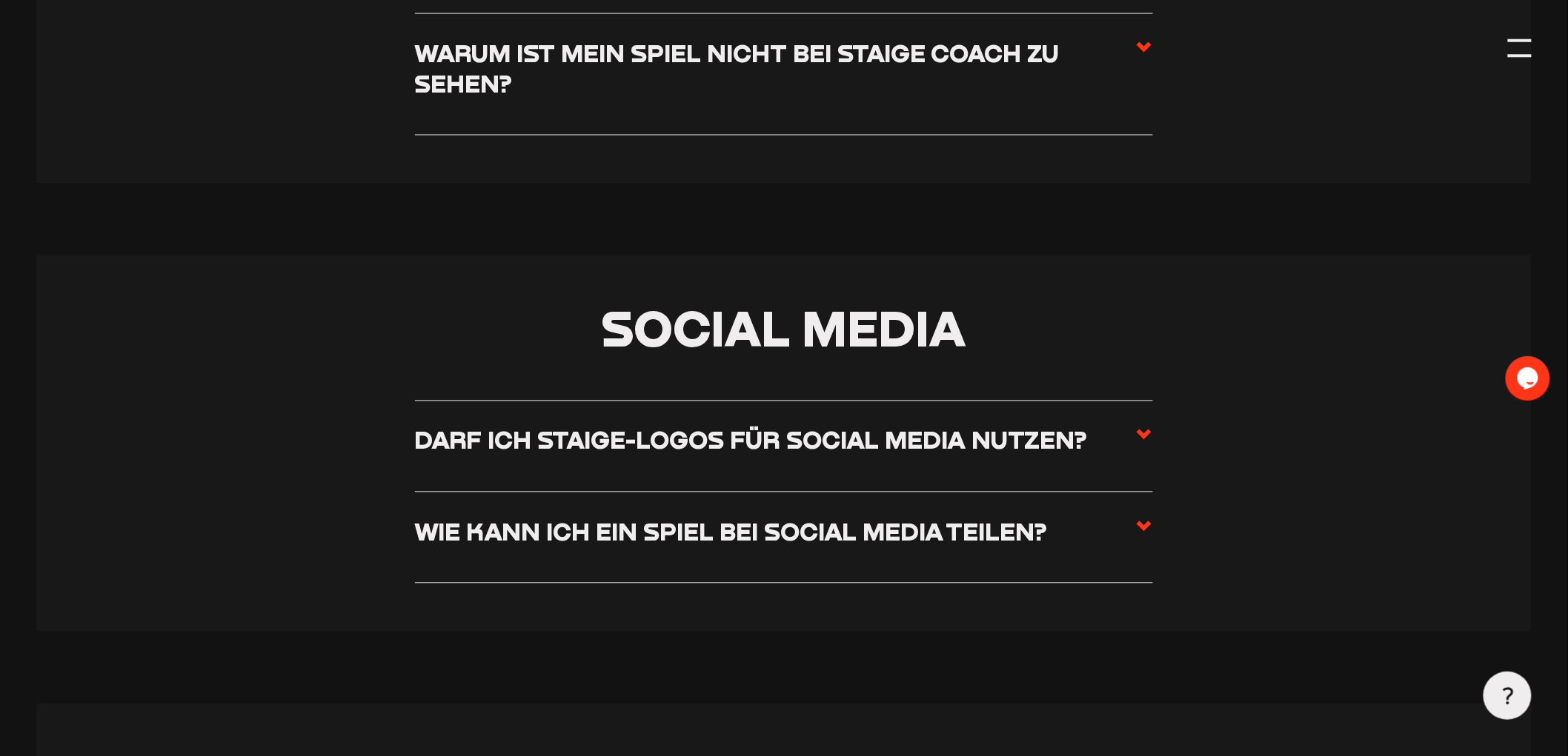
scroll to position [8135, 0]
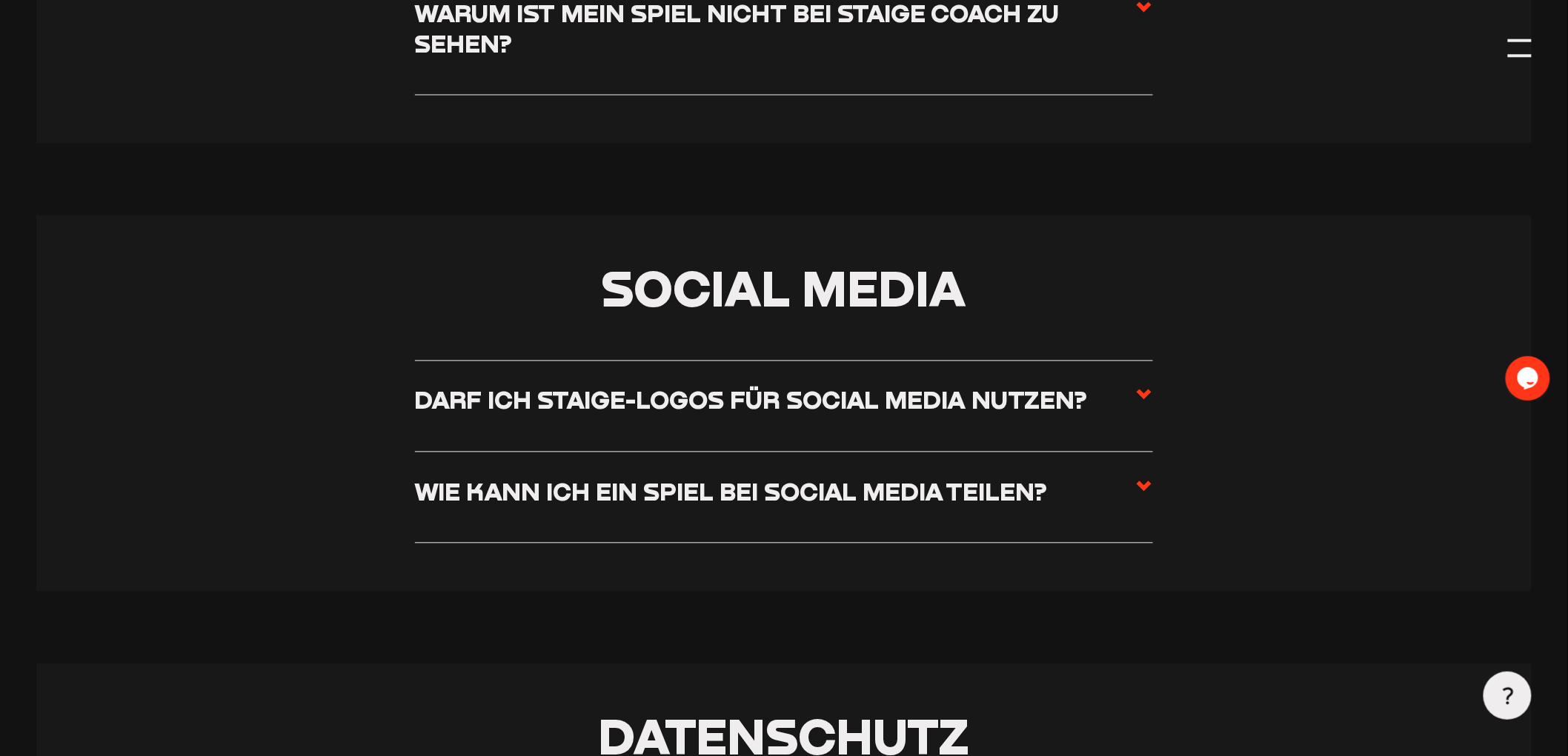
click at [1138, 404] on icon at bounding box center [1144, 394] width 18 height 18
click at [0, 0] on input "Darf ich Staige-Logos für Social Media nutzen?" at bounding box center [0, 0] width 0 height 0
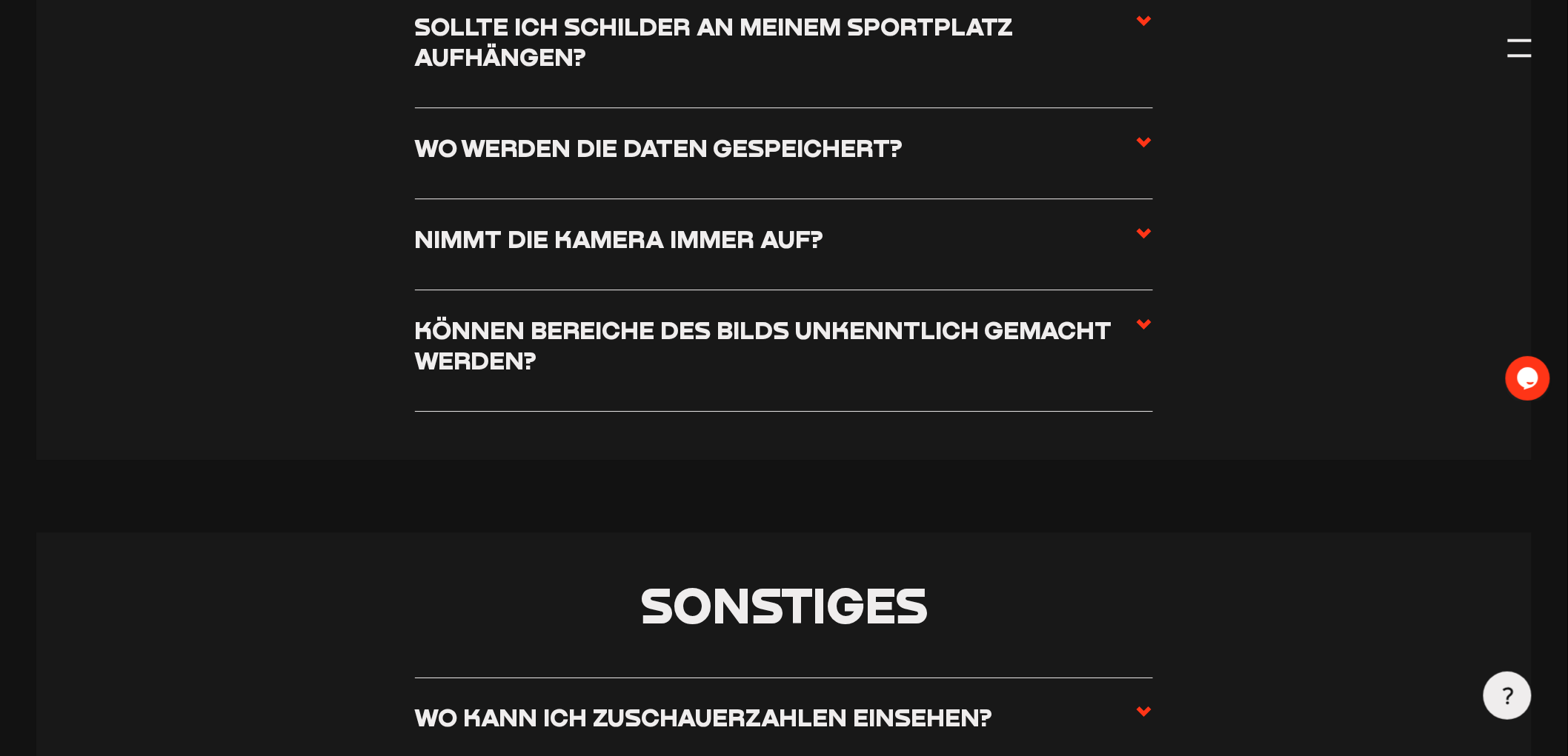
scroll to position [8788, 0]
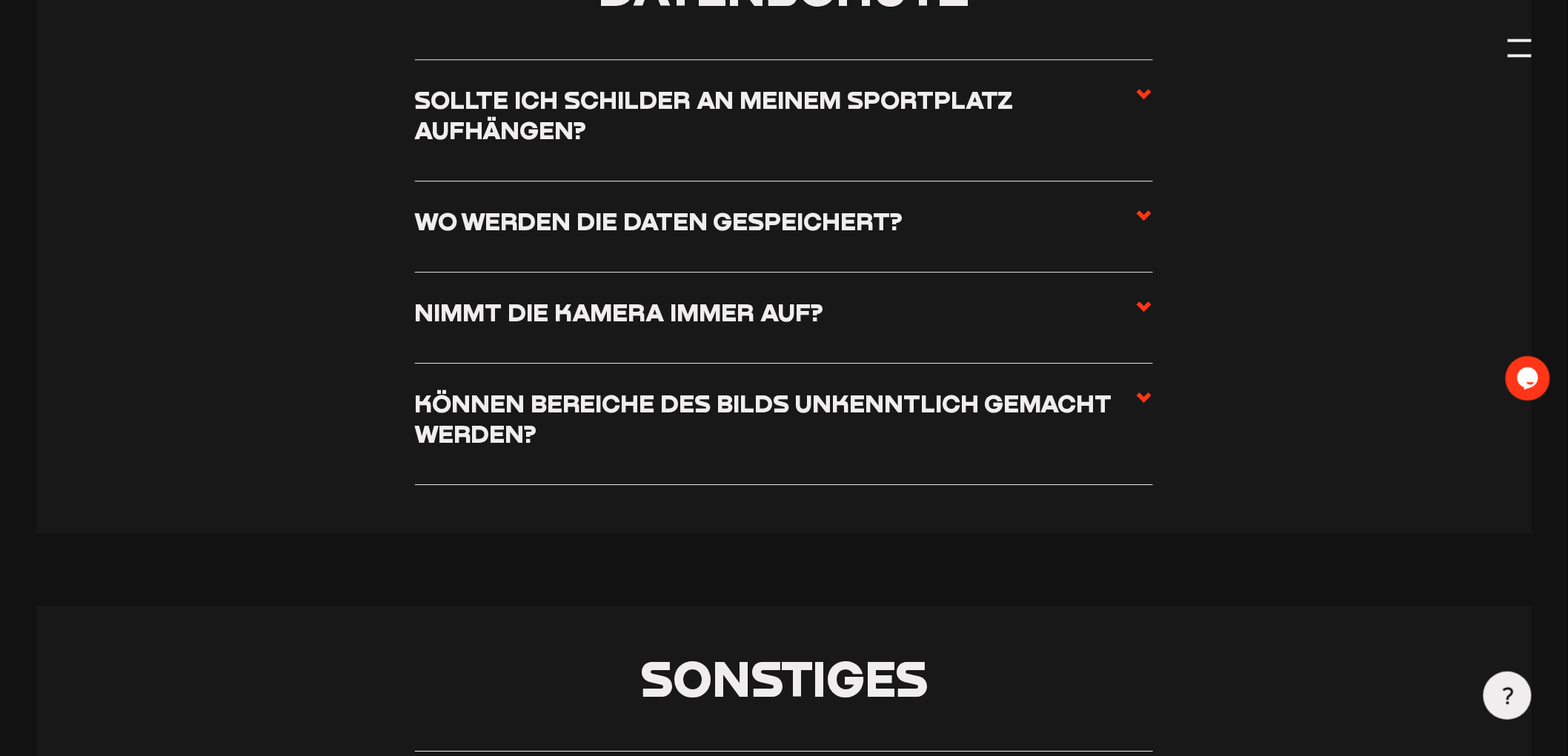
click at [1135, 103] on icon at bounding box center [1144, 94] width 18 height 18
click at [0, 0] on input "Sollte ich Schilder an meinem Sportplatz aufhängen?" at bounding box center [0, 0] width 0 height 0
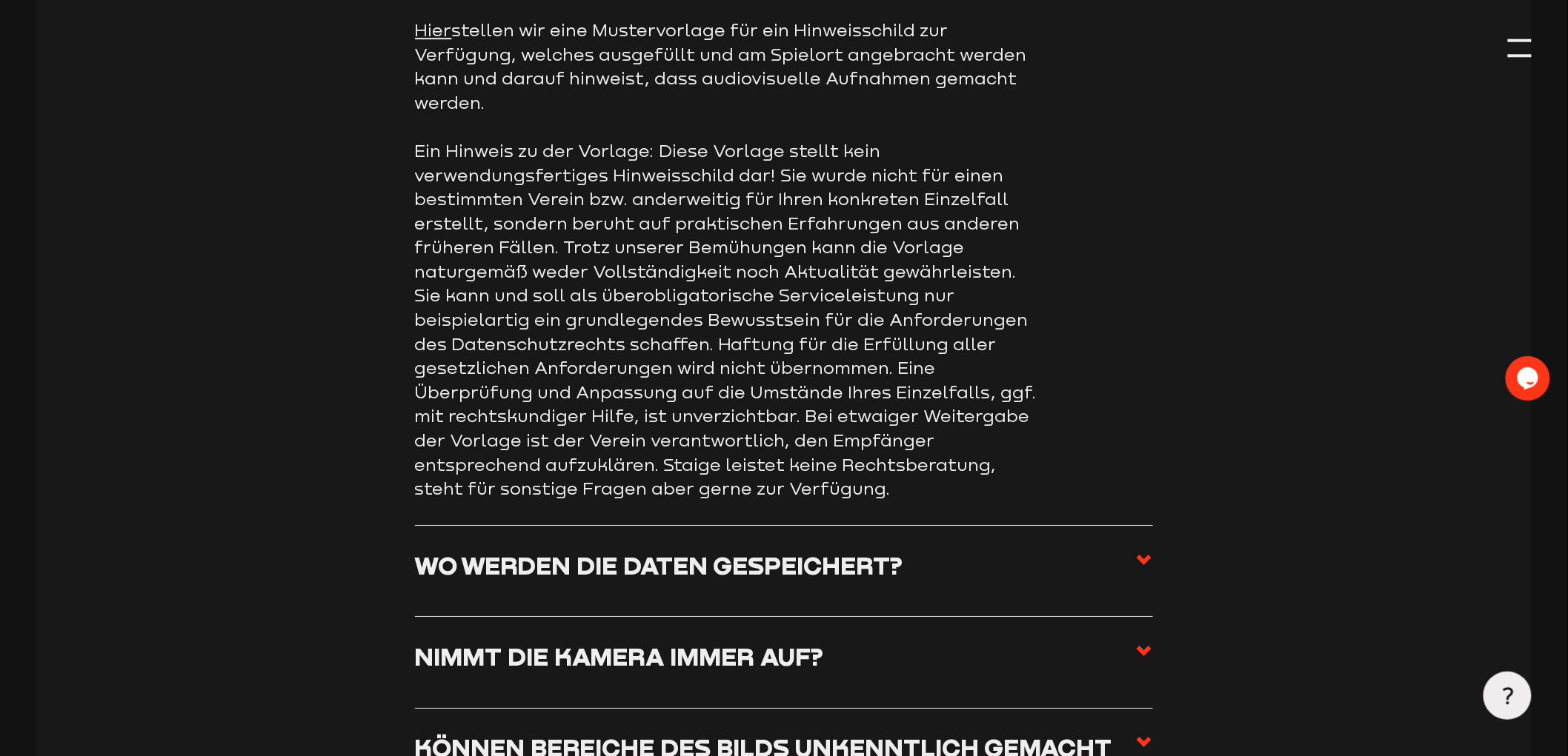
scroll to position [8962, 0]
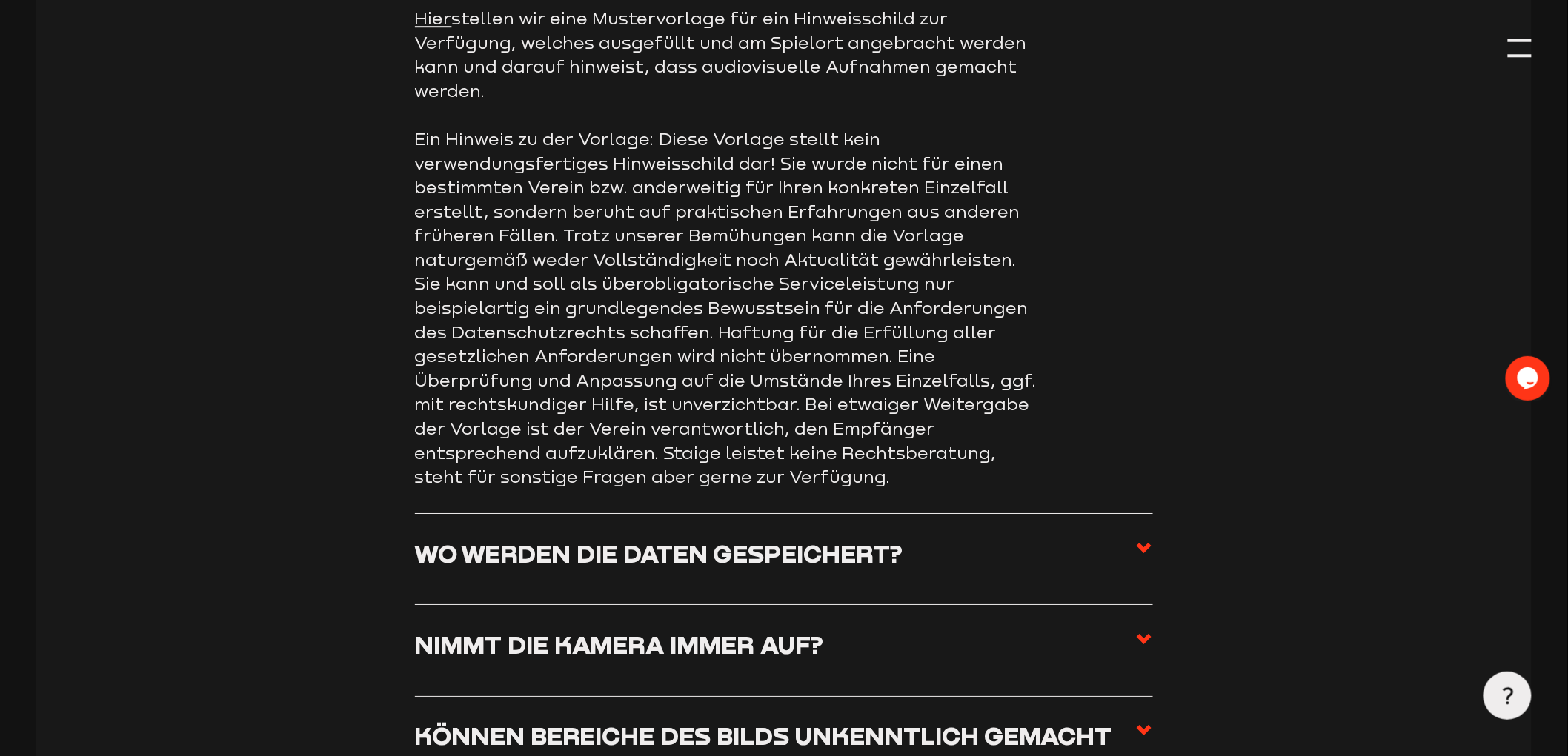
click at [435, 57] on p "Hier stellen wir eine Mustervorlage für ein Hinweisschild zur Verfügung, welche…" at bounding box center [730, 55] width 629 height 96
click at [435, 28] on link "Hier" at bounding box center [433, 18] width 37 height 20
